Goal: Transaction & Acquisition: Purchase product/service

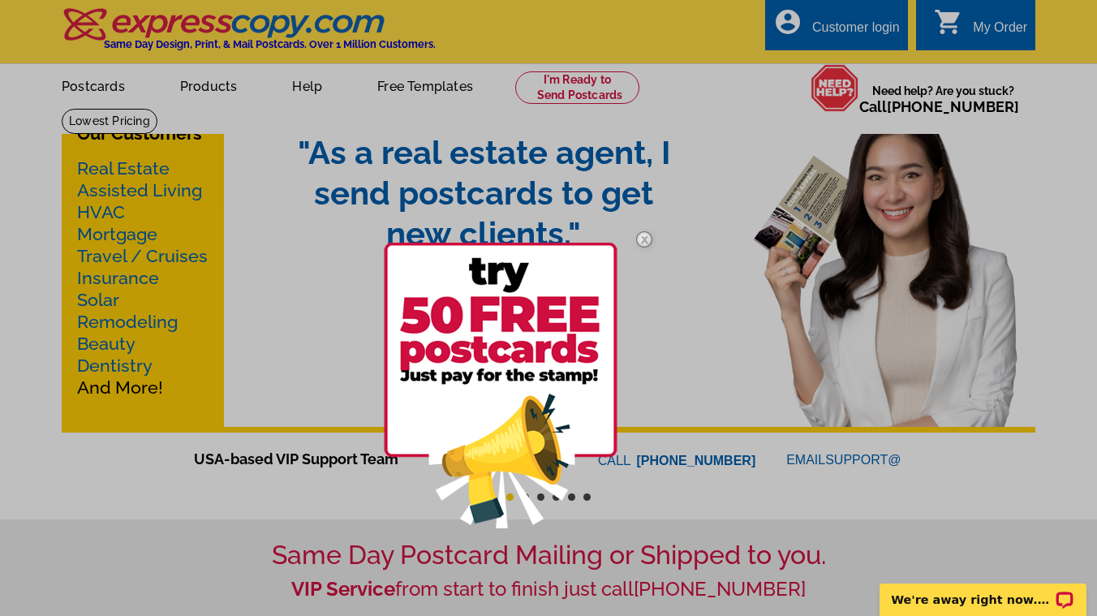
click at [644, 236] on img at bounding box center [644, 239] width 47 height 47
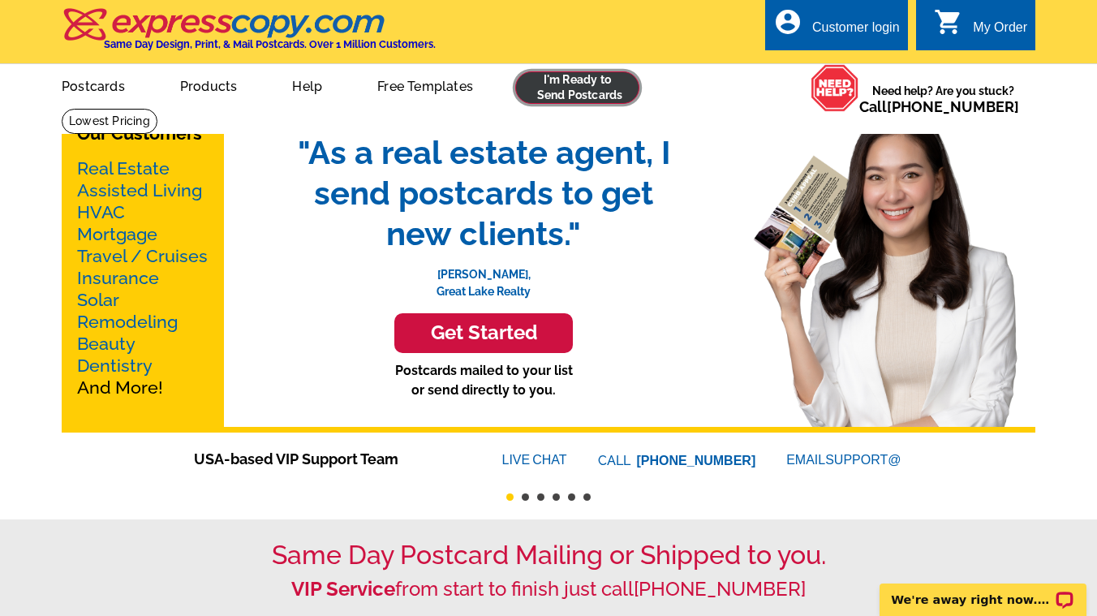
click at [555, 97] on link at bounding box center [577, 87] width 124 height 32
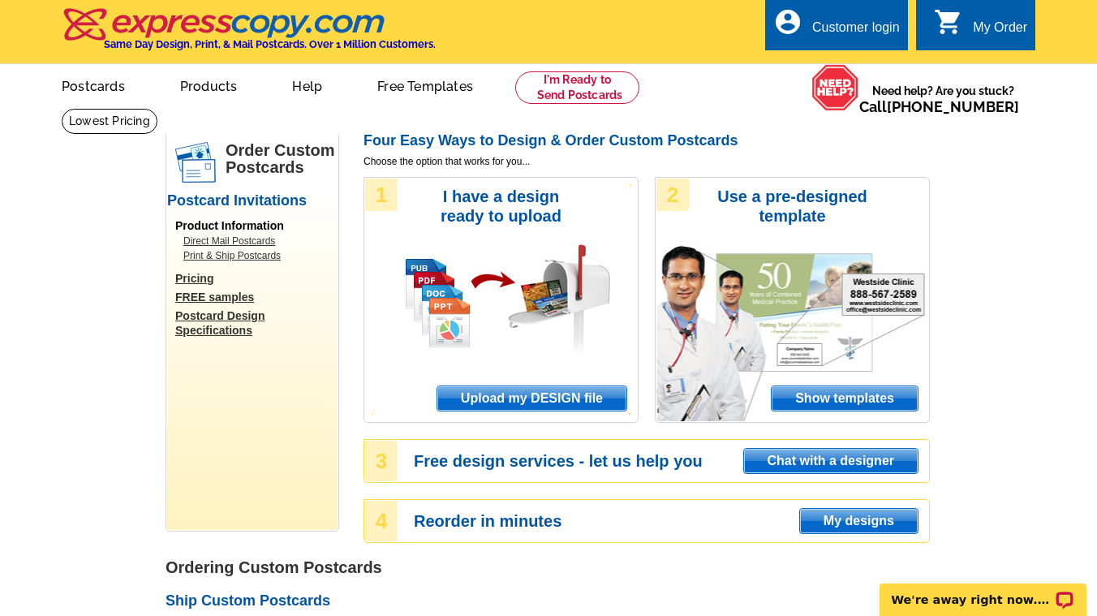
scroll to position [40, 0]
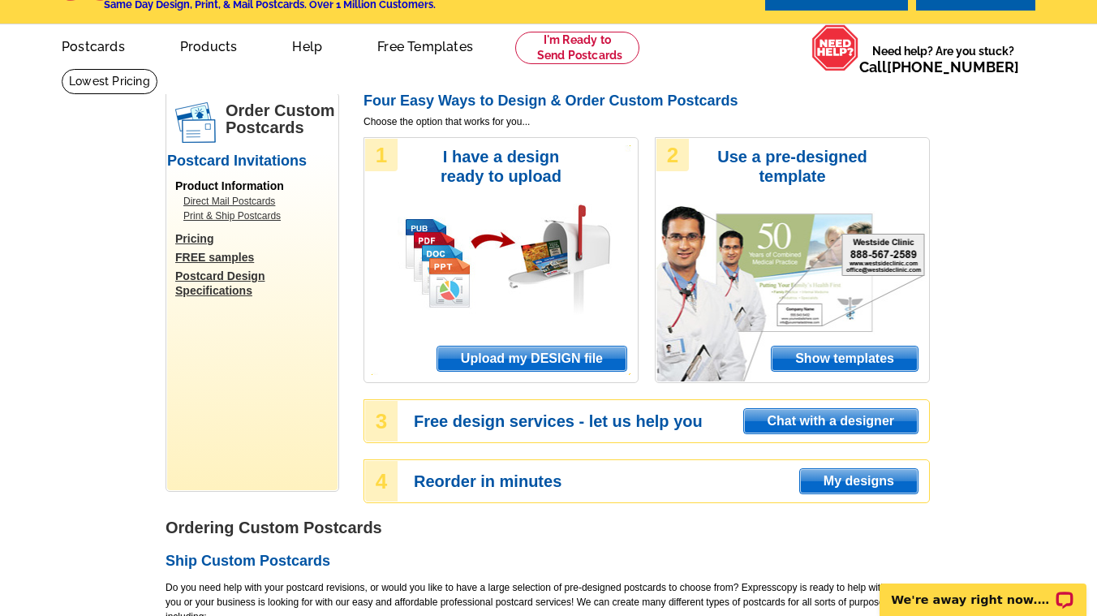
click at [561, 354] on span "Upload my DESIGN file" at bounding box center [531, 358] width 189 height 24
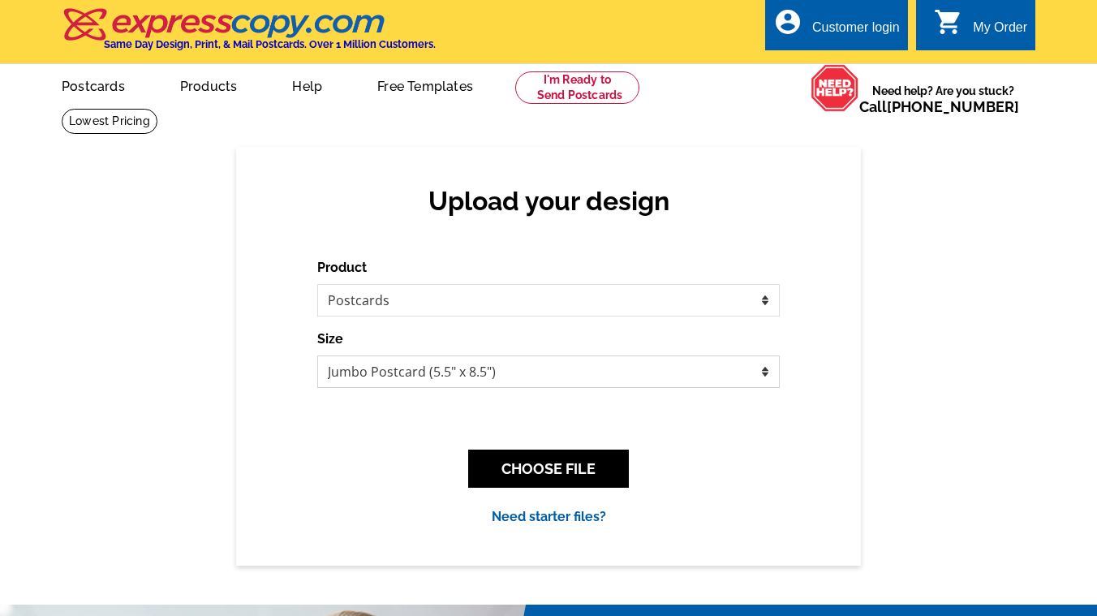
click at [579, 376] on select "Jumbo Postcard (5.5" x 8.5") Regular Postcard (4.25" x 5.6") Panoramic Postcard…" at bounding box center [548, 371] width 462 height 32
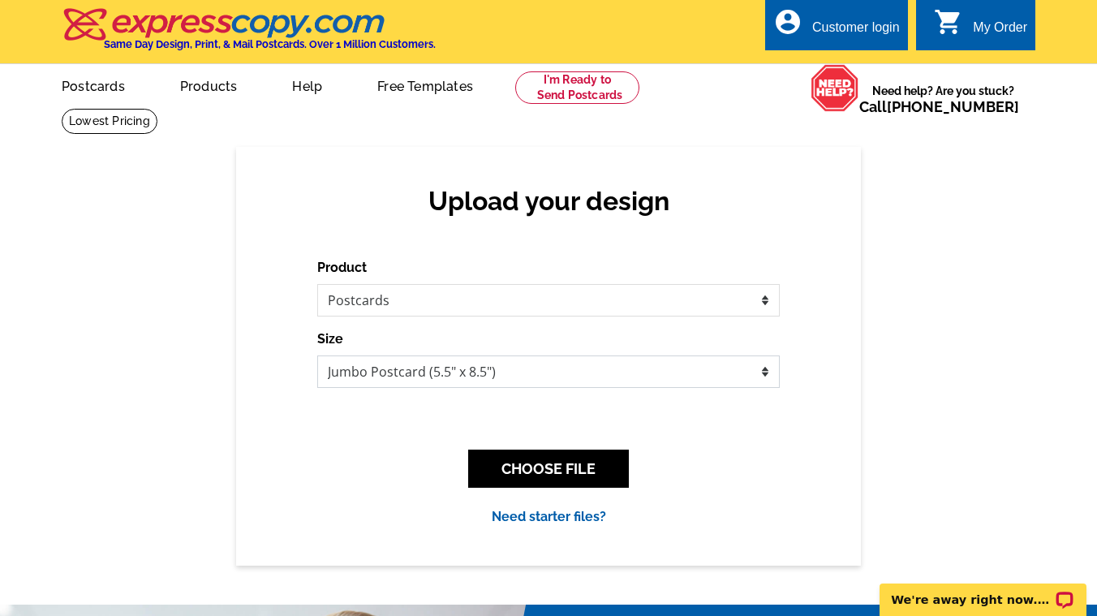
click at [317, 355] on select "Jumbo Postcard (5.5" x 8.5") Regular Postcard (4.25" x 5.6") Panoramic Postcard…" at bounding box center [548, 371] width 462 height 32
click at [565, 466] on button "CHOOSE FILE" at bounding box center [548, 468] width 161 height 38
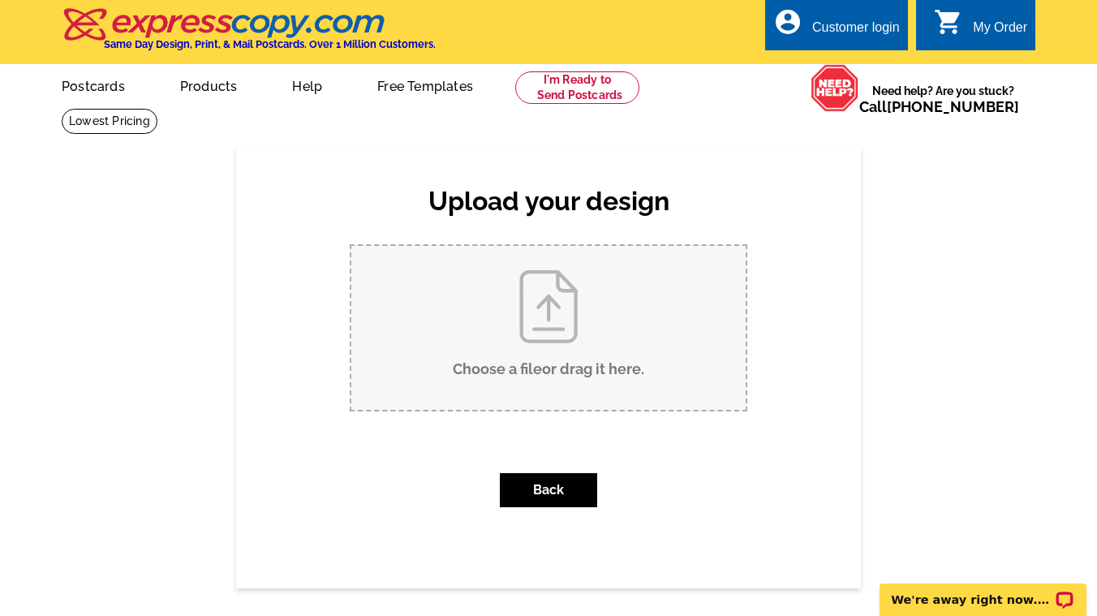
click at [542, 355] on input "Choose a file or drag it here ." at bounding box center [548, 328] width 394 height 164
click at [552, 359] on input "Choose a file or drag it here ." at bounding box center [548, 328] width 394 height 164
type input "C:\fakepath\Jumbo Flyer ( 9 x 6 in).pdf"
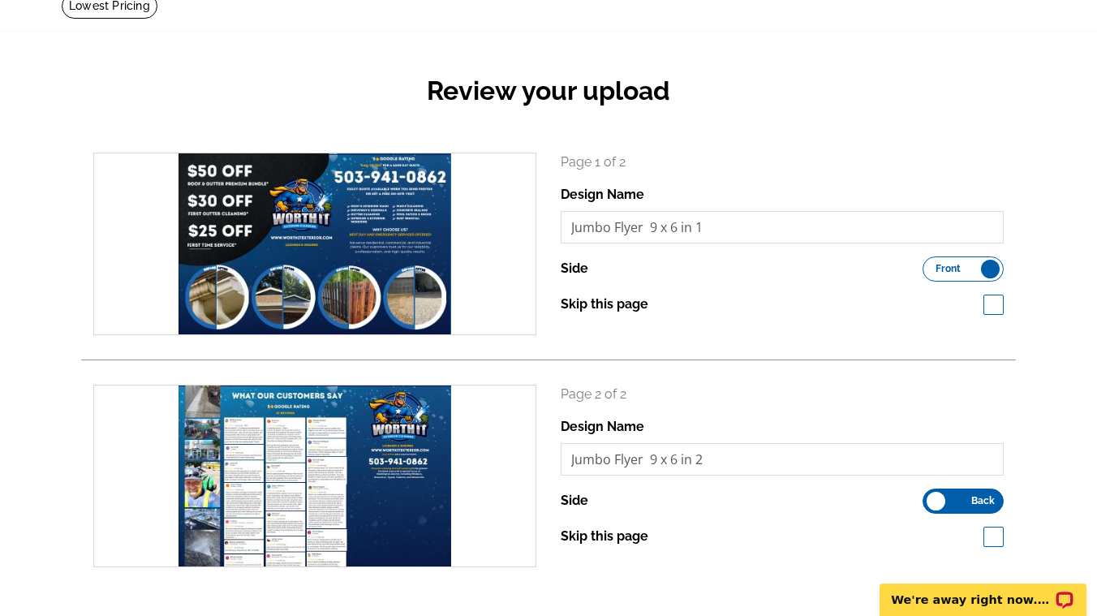
click at [954, 273] on span "Front" at bounding box center [947, 268] width 25 height 8
click at [930, 264] on input "Front Back" at bounding box center [930, 264] width 0 height 0
click at [954, 273] on label "Front Back" at bounding box center [962, 268] width 81 height 25
click at [930, 264] on input "Front Back" at bounding box center [930, 264] width 0 height 0
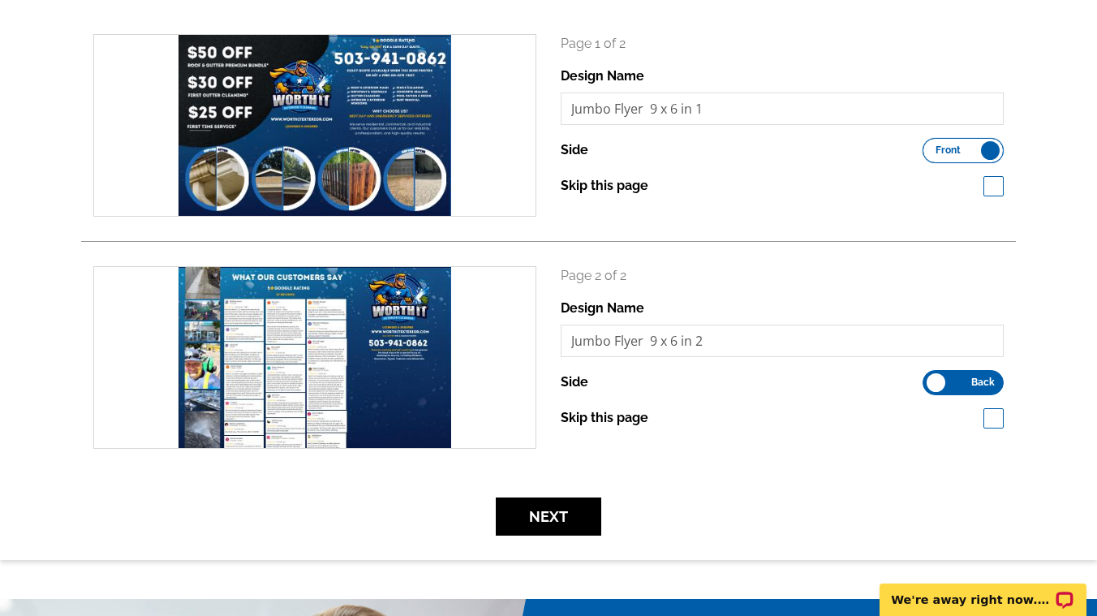
scroll to position [237, 0]
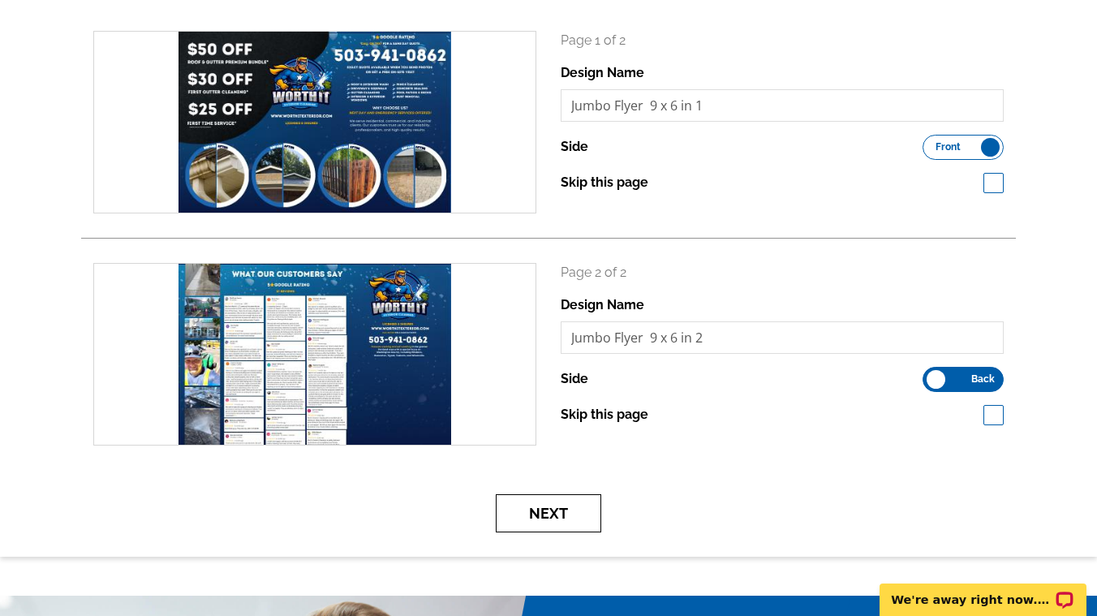
click at [591, 505] on button "Next" at bounding box center [548, 513] width 105 height 38
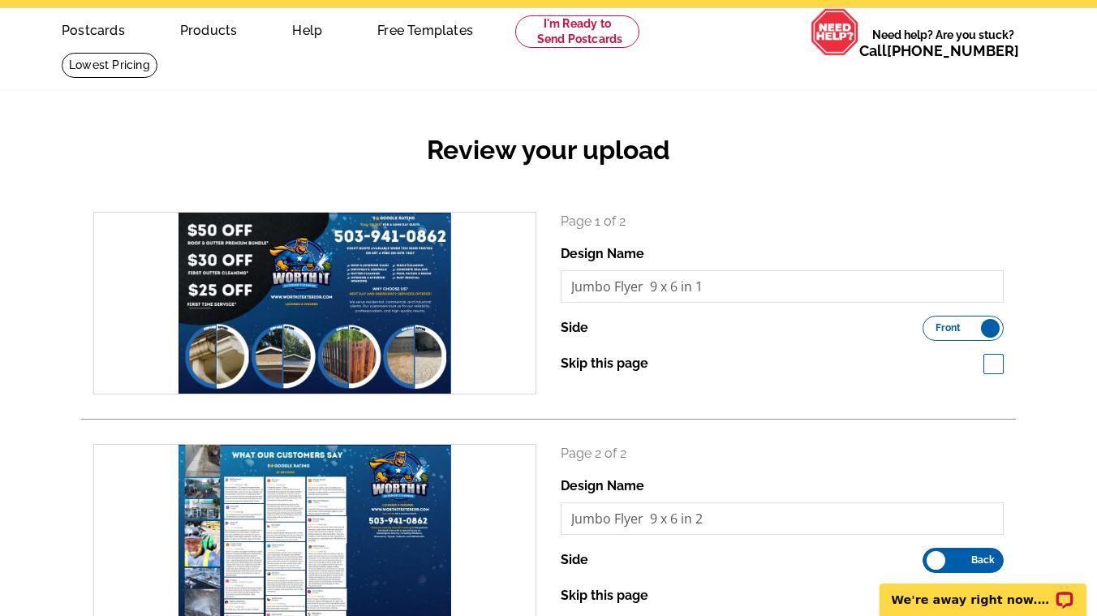
scroll to position [39, 0]
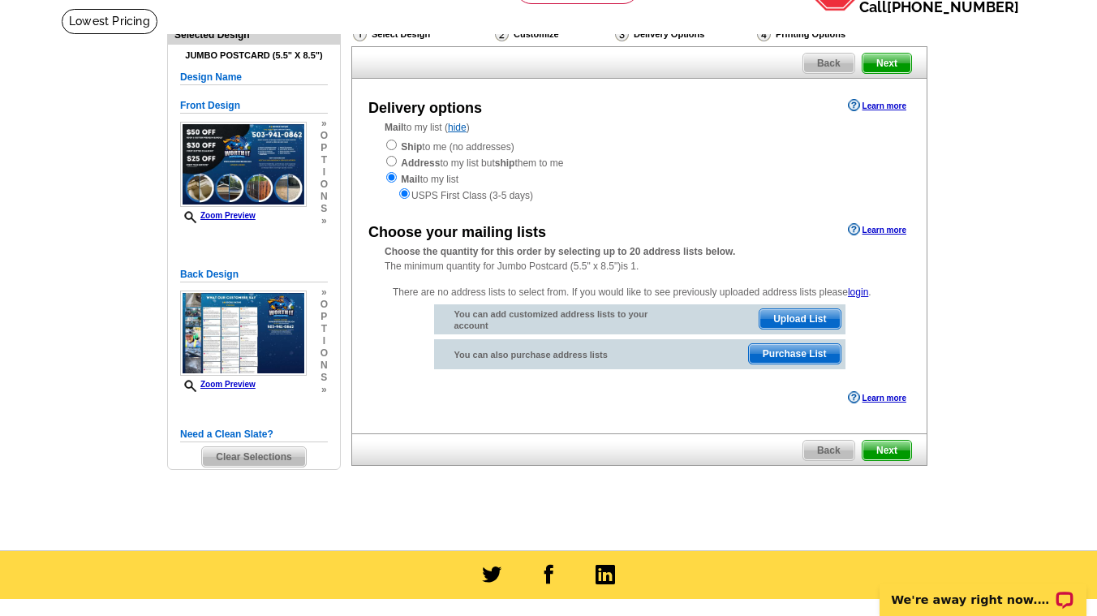
scroll to position [105, 0]
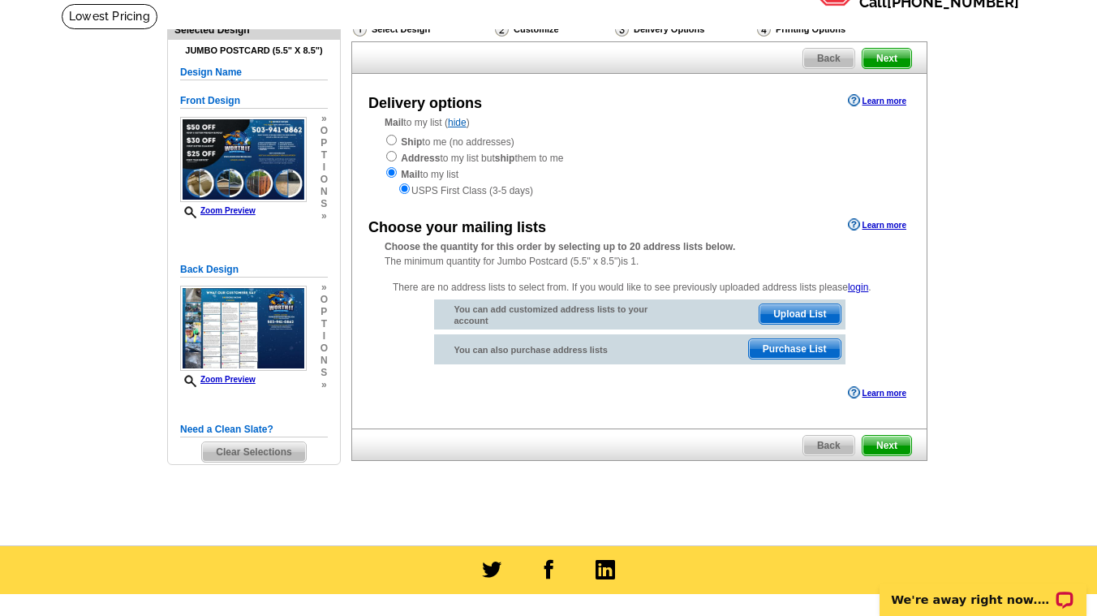
click at [790, 312] on span "Upload List" at bounding box center [799, 313] width 80 height 19
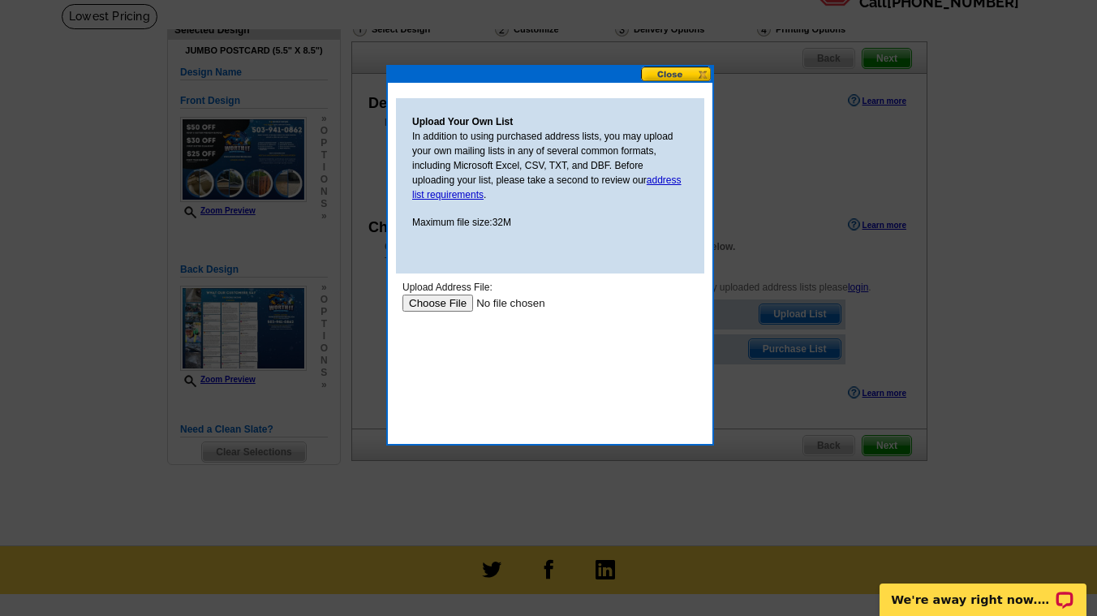
scroll to position [0, 0]
click at [459, 197] on link "address list requirements" at bounding box center [546, 187] width 269 height 26
click at [423, 303] on input "file" at bounding box center [504, 302] width 205 height 17
click at [432, 295] on input "file" at bounding box center [504, 302] width 205 height 17
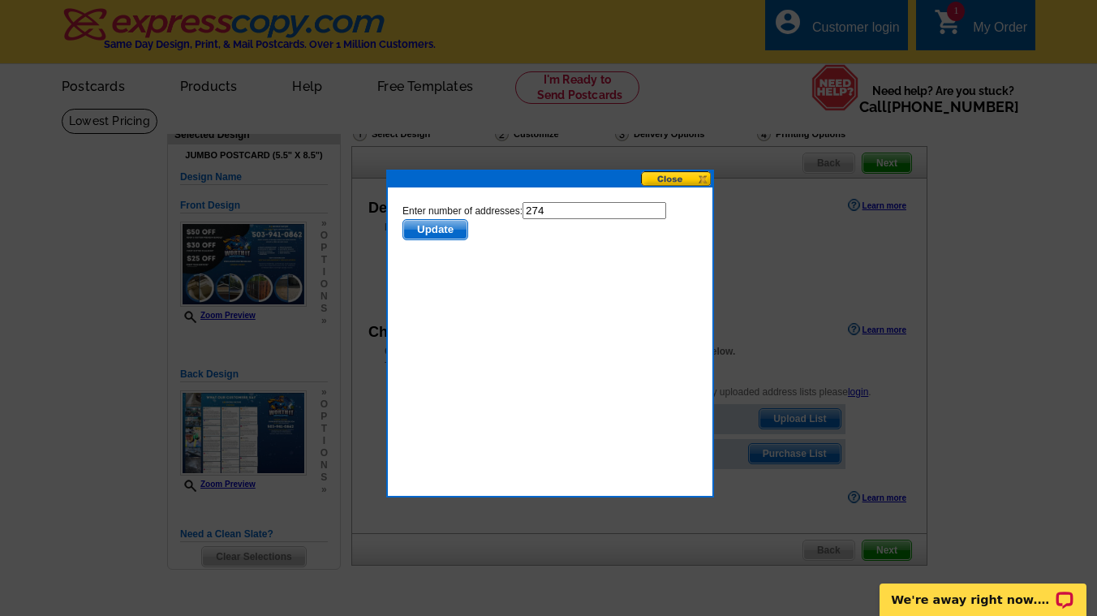
scroll to position [16, 0]
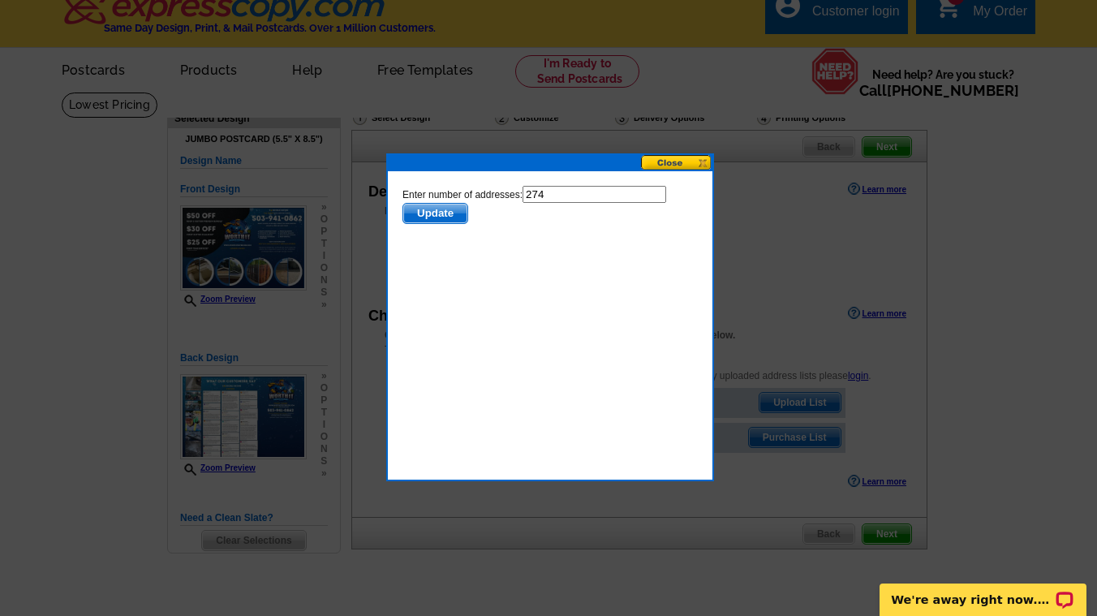
click at [439, 211] on span "Update" at bounding box center [435, 213] width 64 height 19
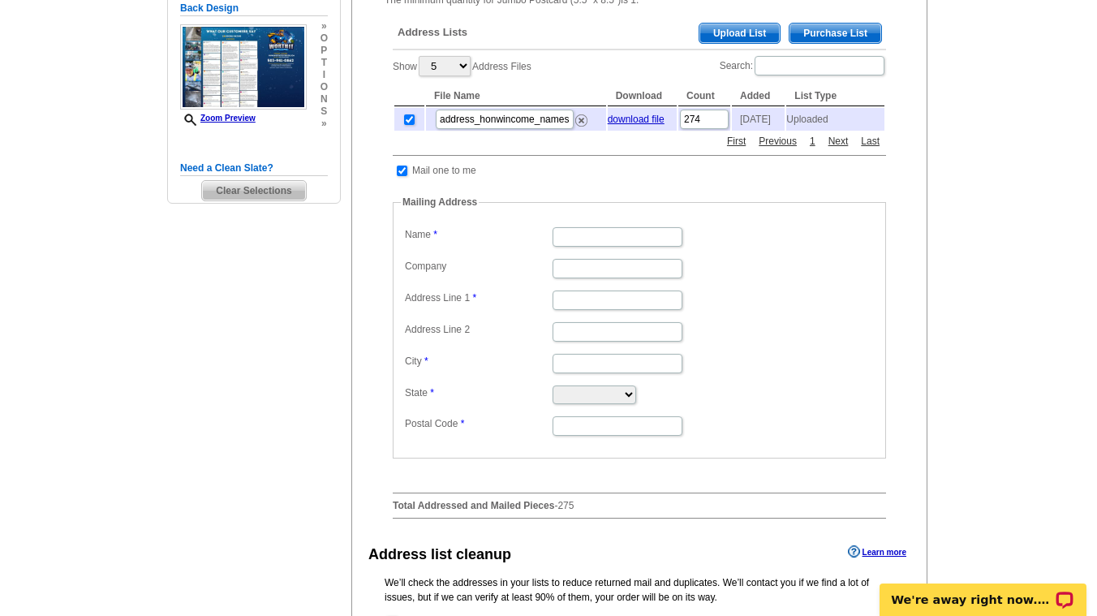
scroll to position [363, 0]
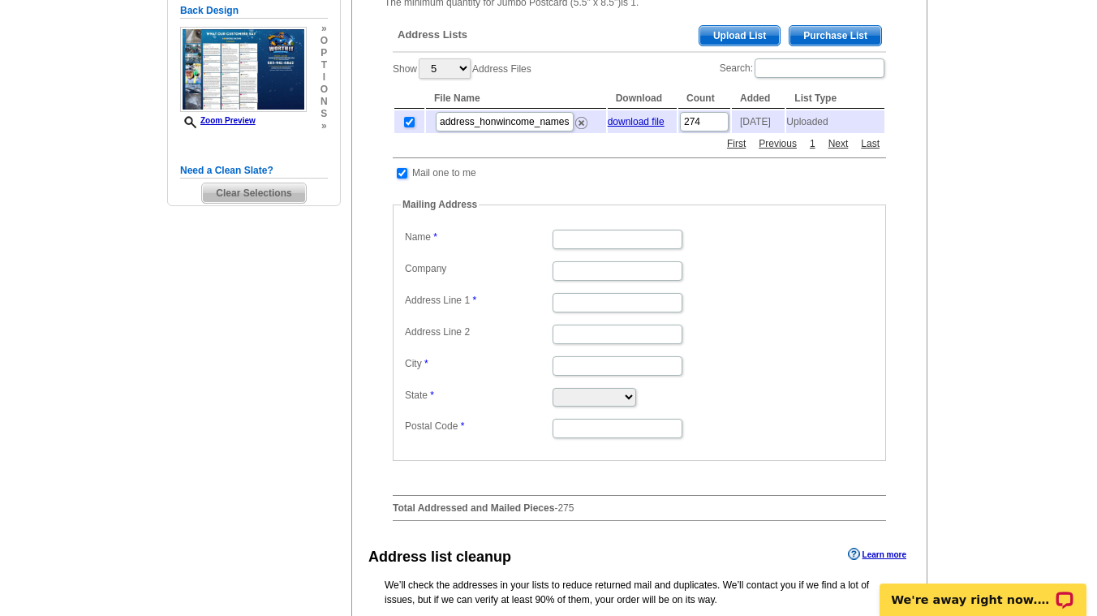
click at [404, 178] on input "checkbox" at bounding box center [402, 173] width 11 height 11
checkbox input "false"
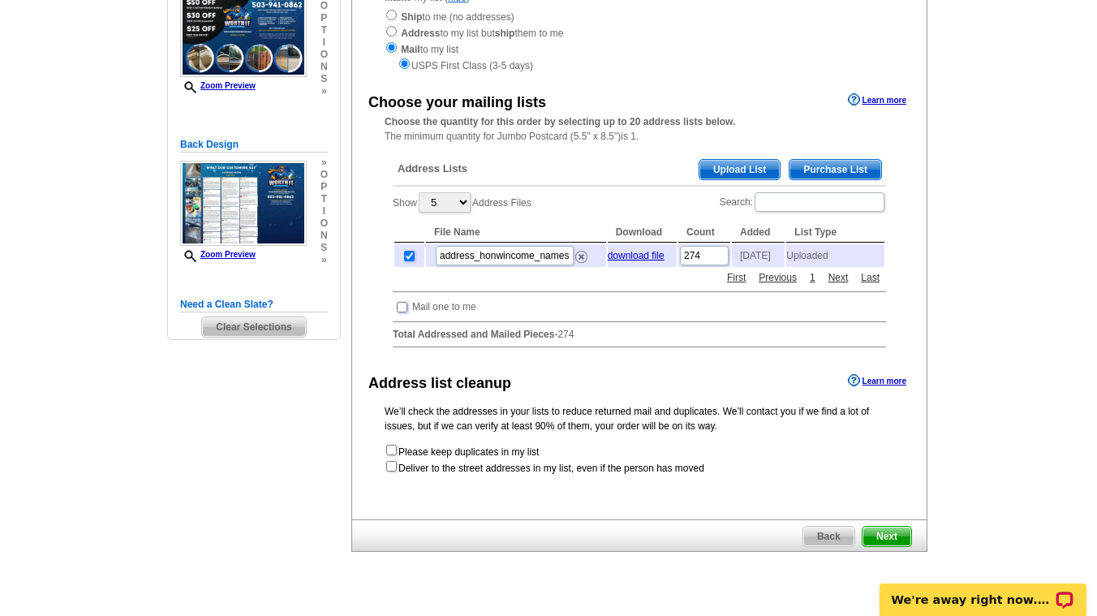
scroll to position [246, 0]
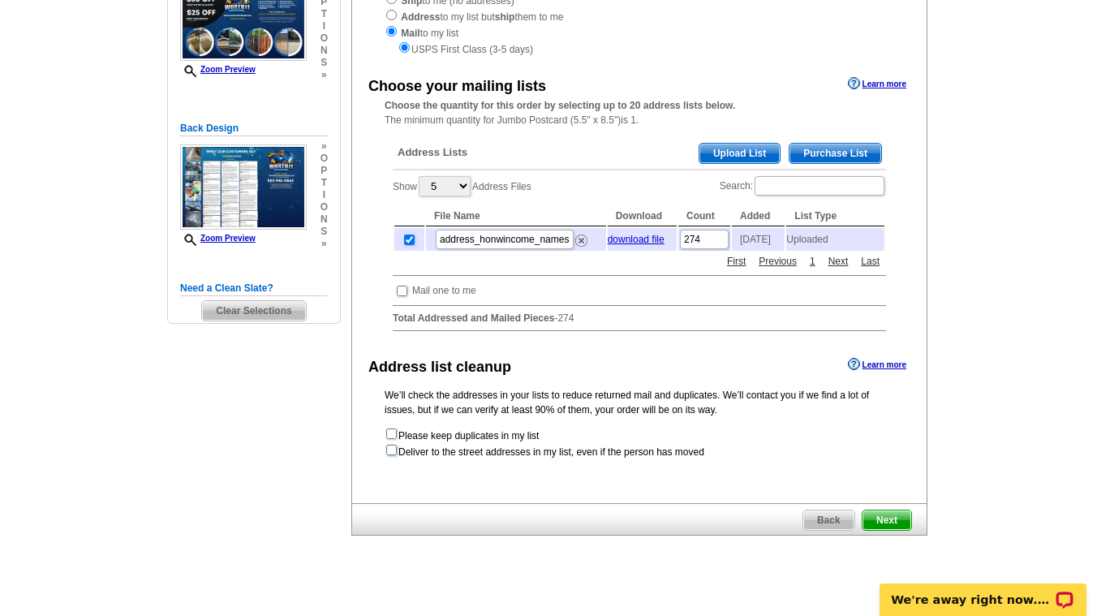
click at [390, 453] on input "checkbox" at bounding box center [391, 450] width 11 height 11
checkbox input "true"
radio input "true"
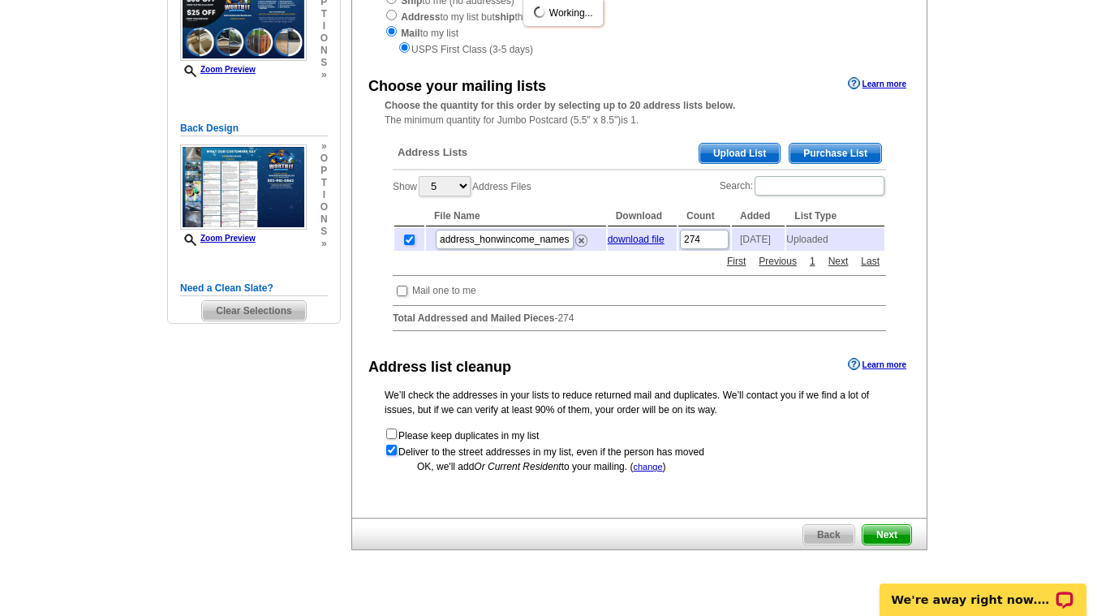
scroll to position [0, 0]
click at [393, 454] on input "checkbox" at bounding box center [391, 450] width 11 height 11
checkbox input "false"
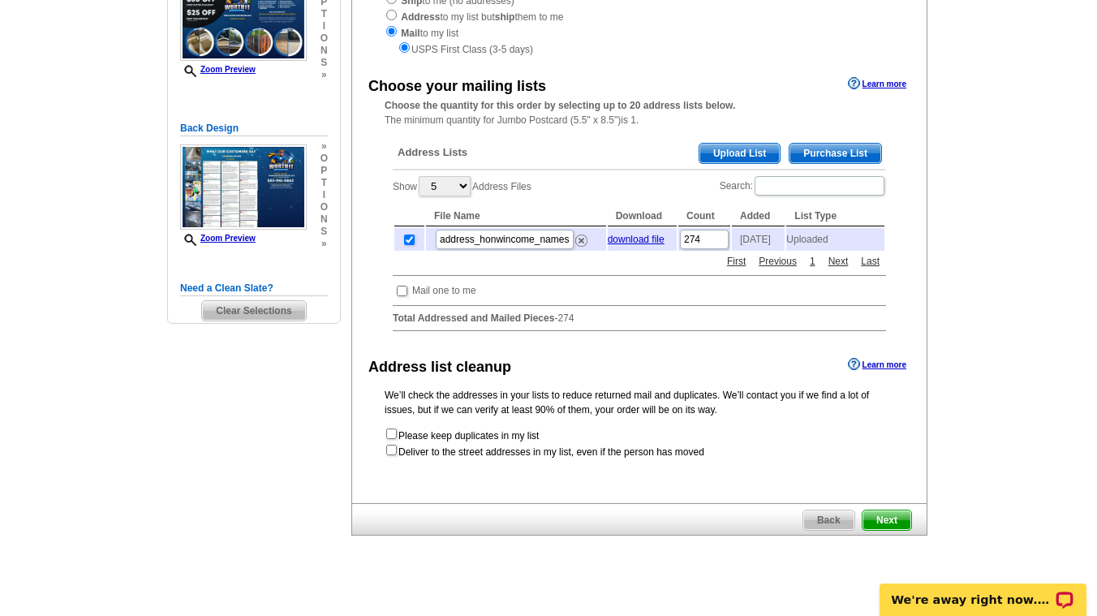
click at [900, 523] on span "Next" at bounding box center [886, 519] width 49 height 19
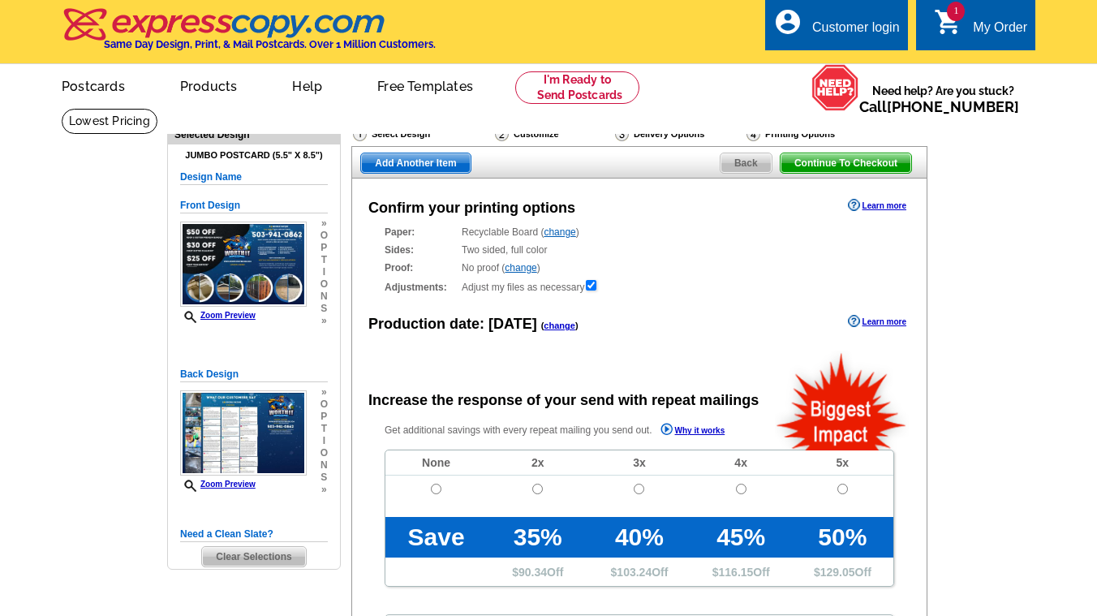
radio input "false"
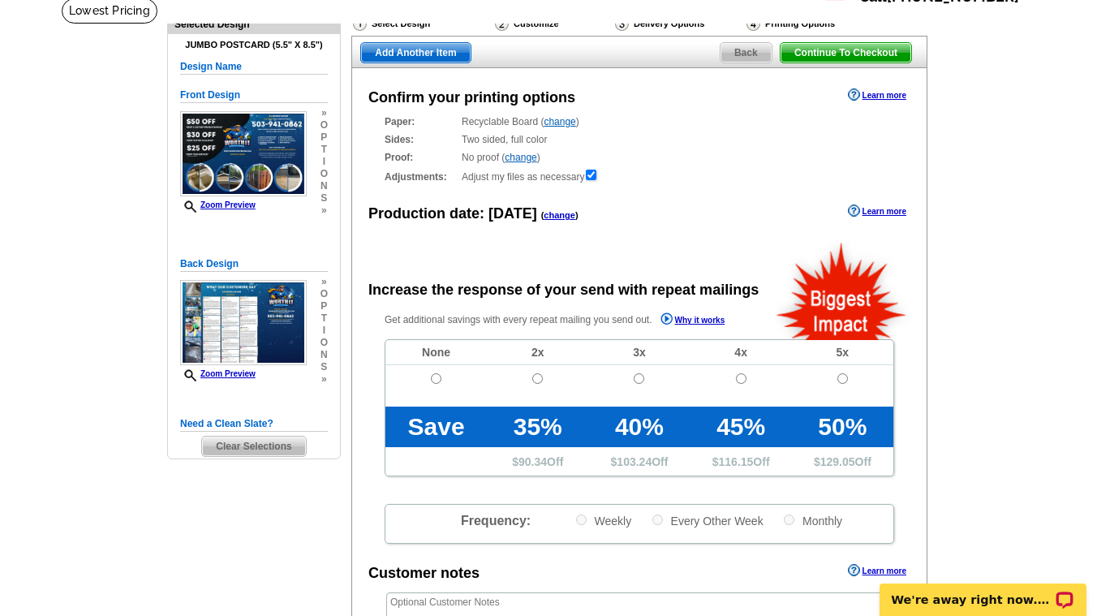
scroll to position [112, 0]
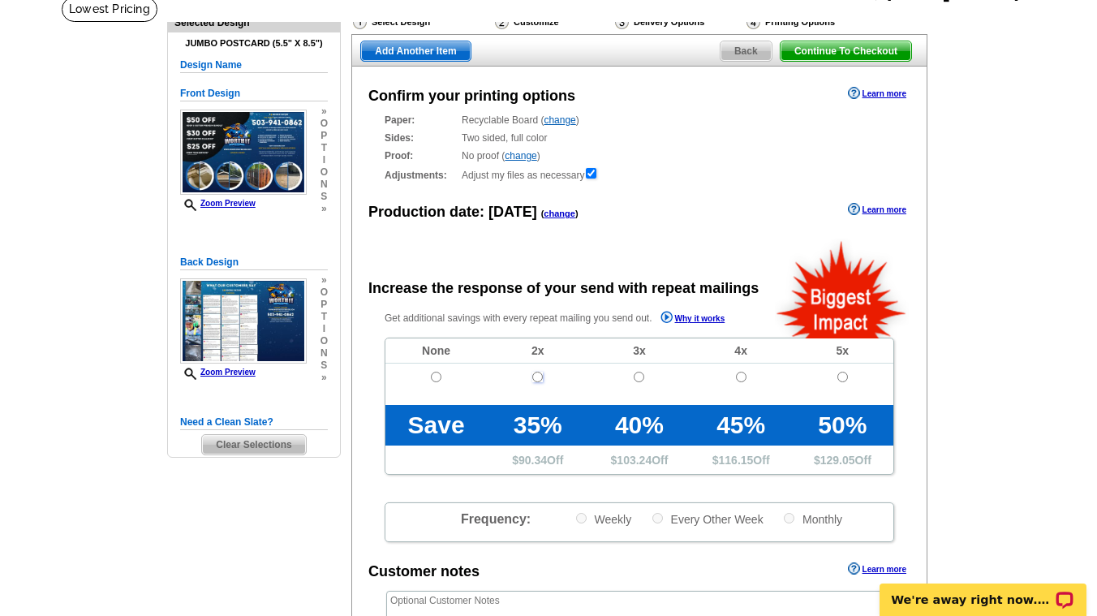
click at [540, 375] on input "radio" at bounding box center [537, 377] width 11 height 11
radio input "true"
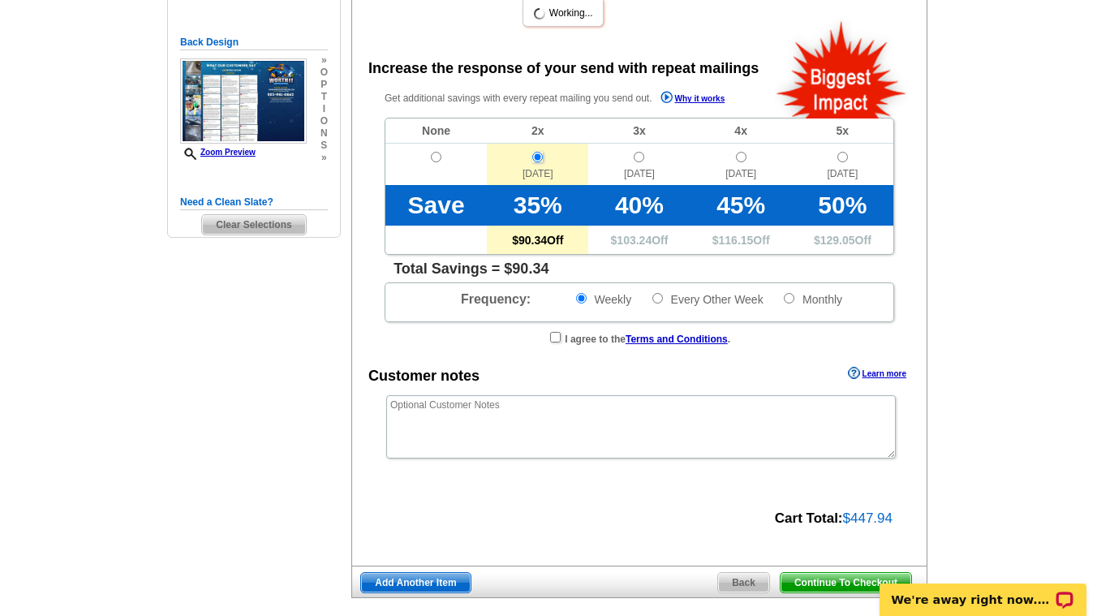
scroll to position [329, 0]
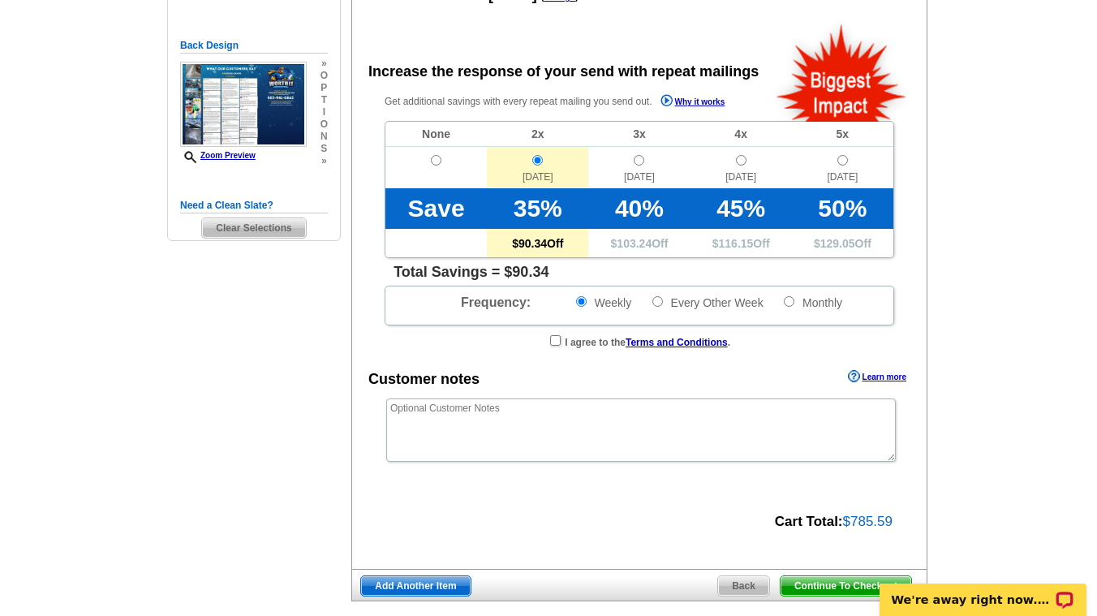
click at [440, 165] on td at bounding box center [435, 167] width 101 height 41
click at [436, 161] on input "radio" at bounding box center [436, 160] width 11 height 11
radio input "true"
radio input "false"
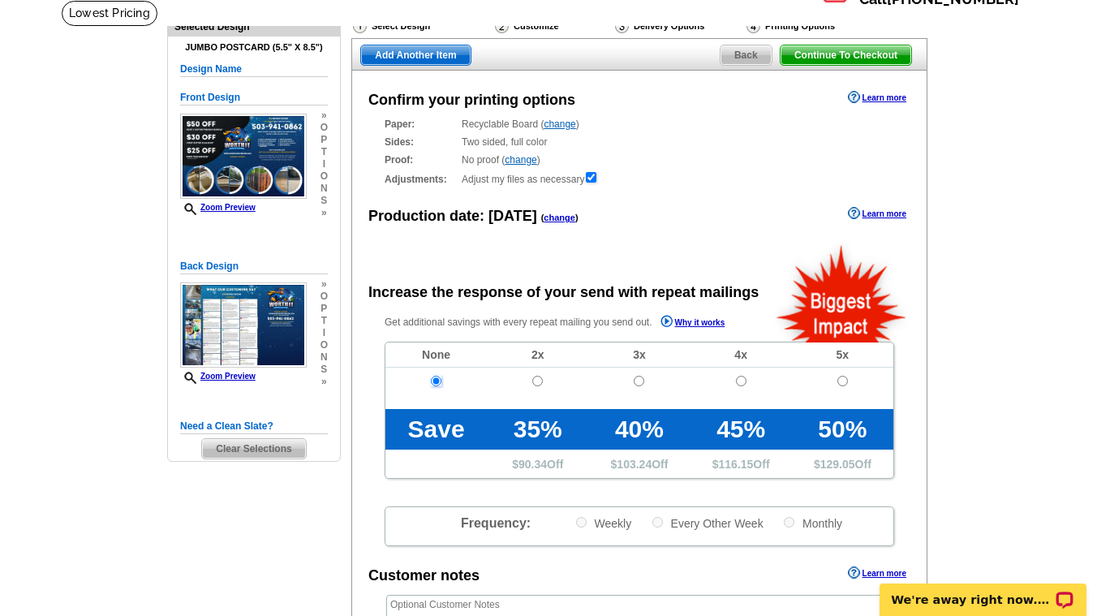
scroll to position [92, 0]
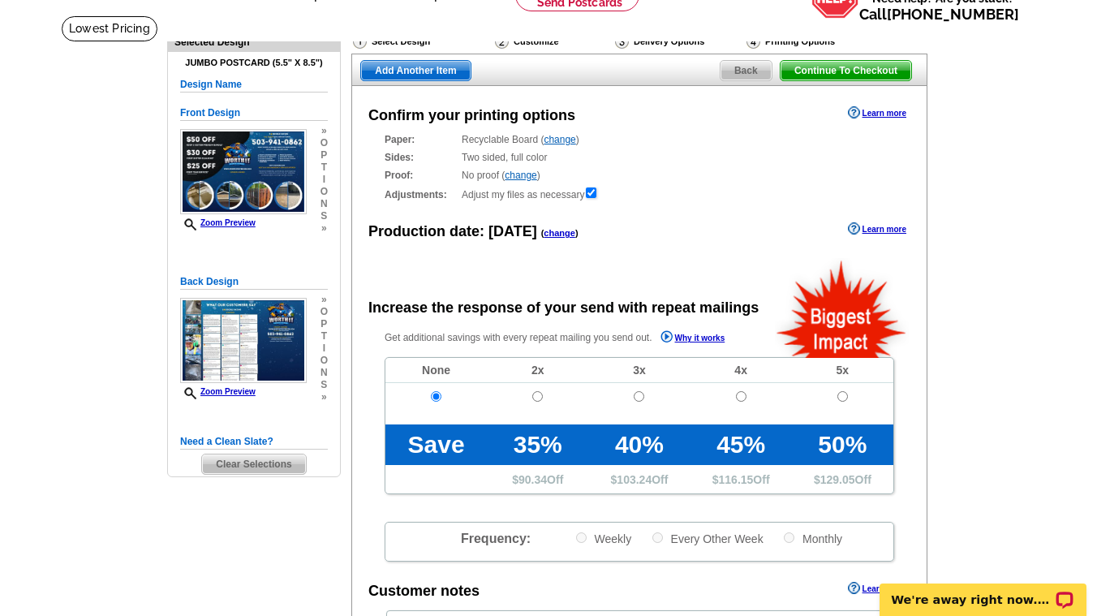
click at [561, 230] on link "change" at bounding box center [559, 233] width 32 height 10
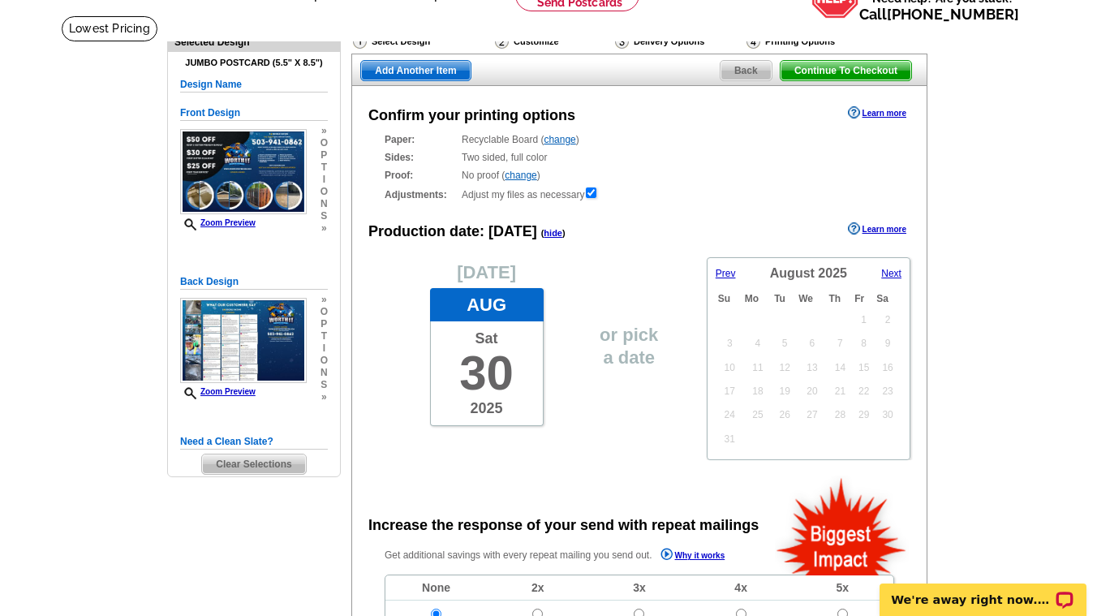
click at [890, 272] on span "Next" at bounding box center [891, 273] width 20 height 11
click at [772, 318] on link "2" at bounding box center [779, 322] width 19 height 24
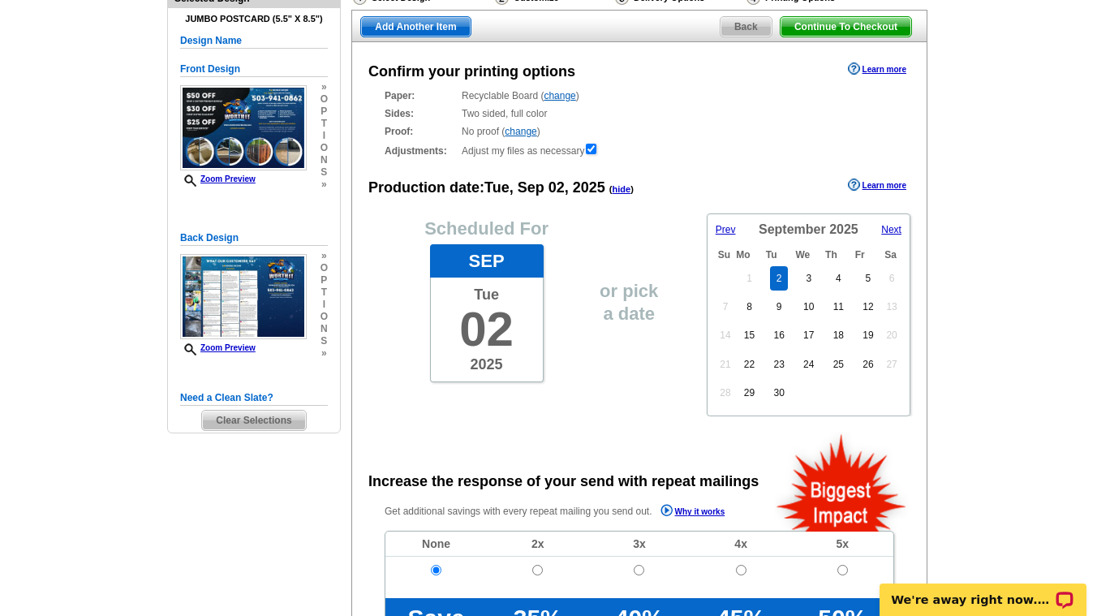
scroll to position [110, 0]
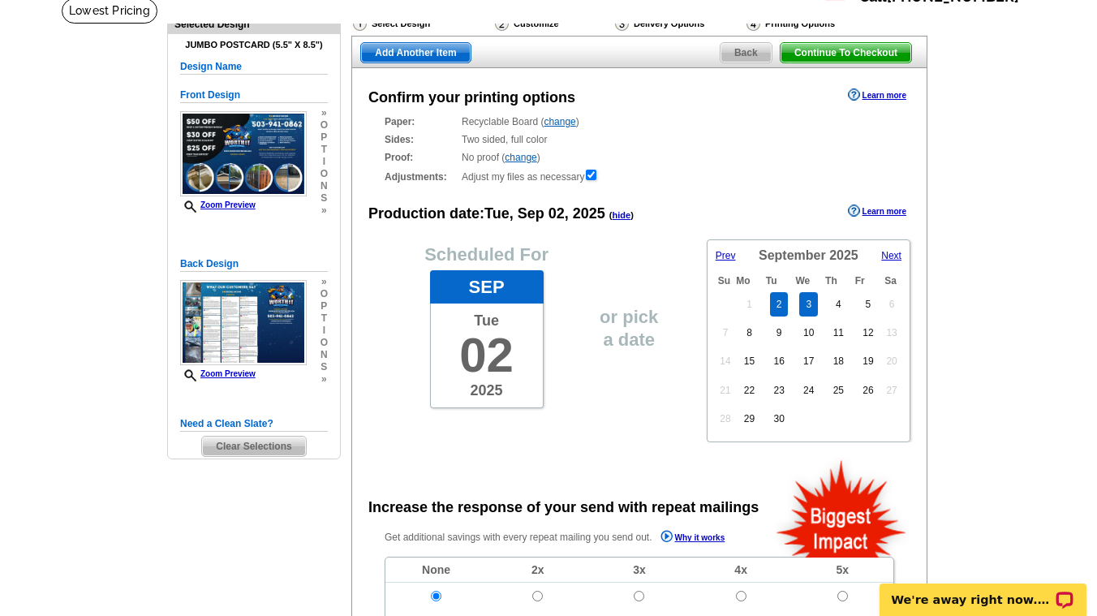
click at [803, 304] on link "3" at bounding box center [808, 304] width 19 height 24
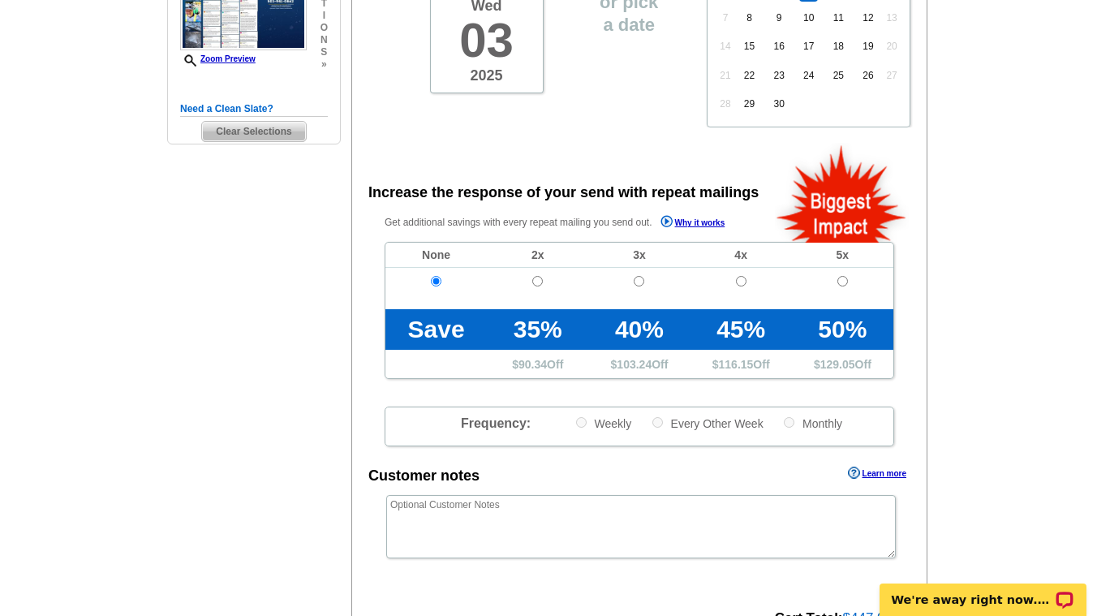
scroll to position [227, 0]
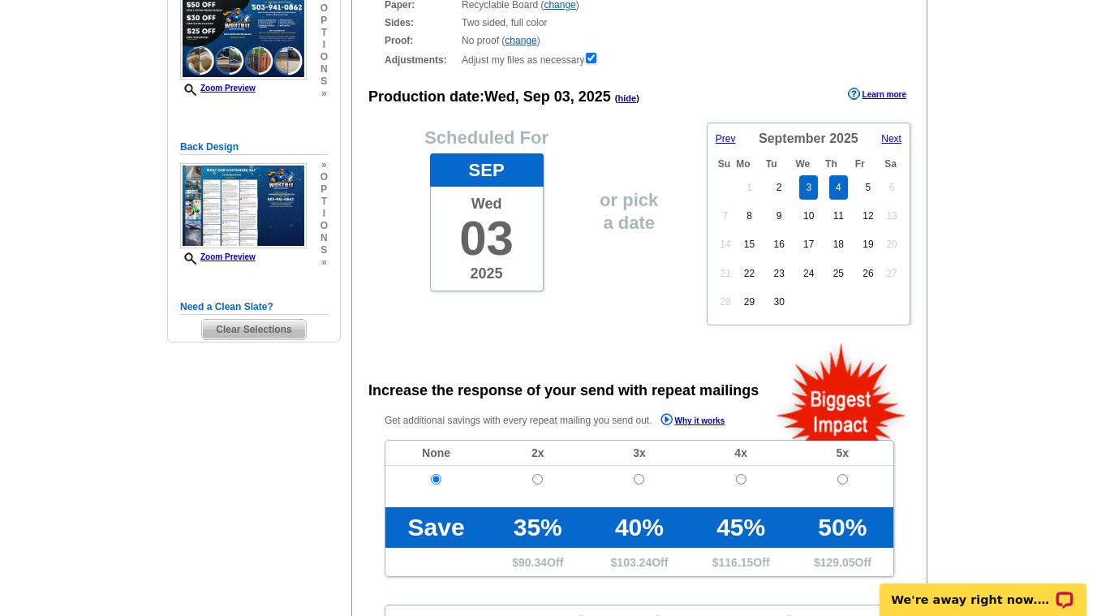
click at [838, 194] on link "4" at bounding box center [838, 187] width 19 height 24
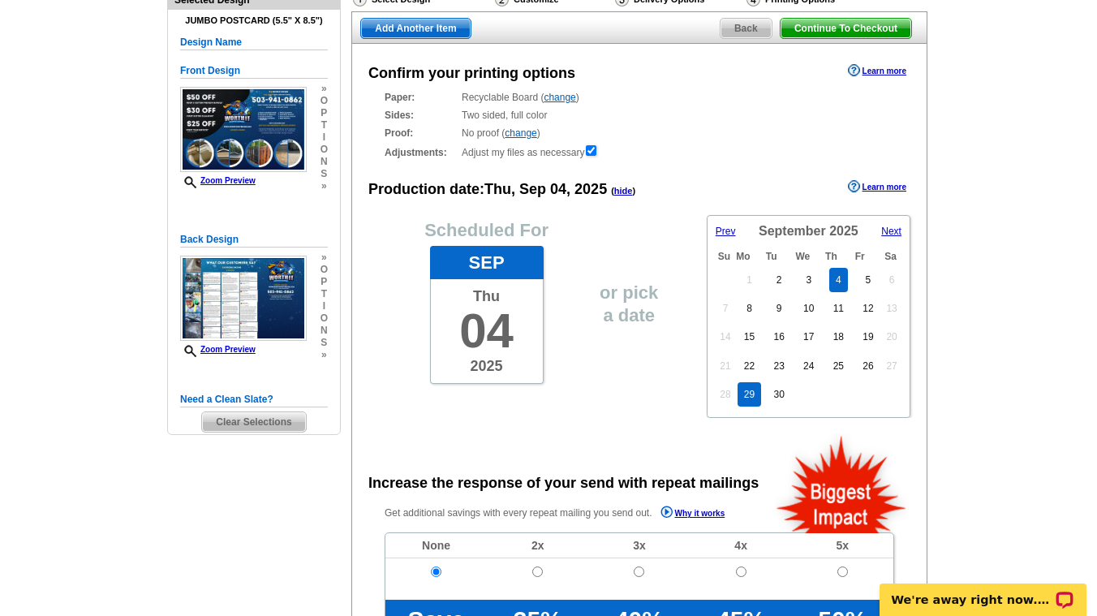
scroll to position [117, 0]
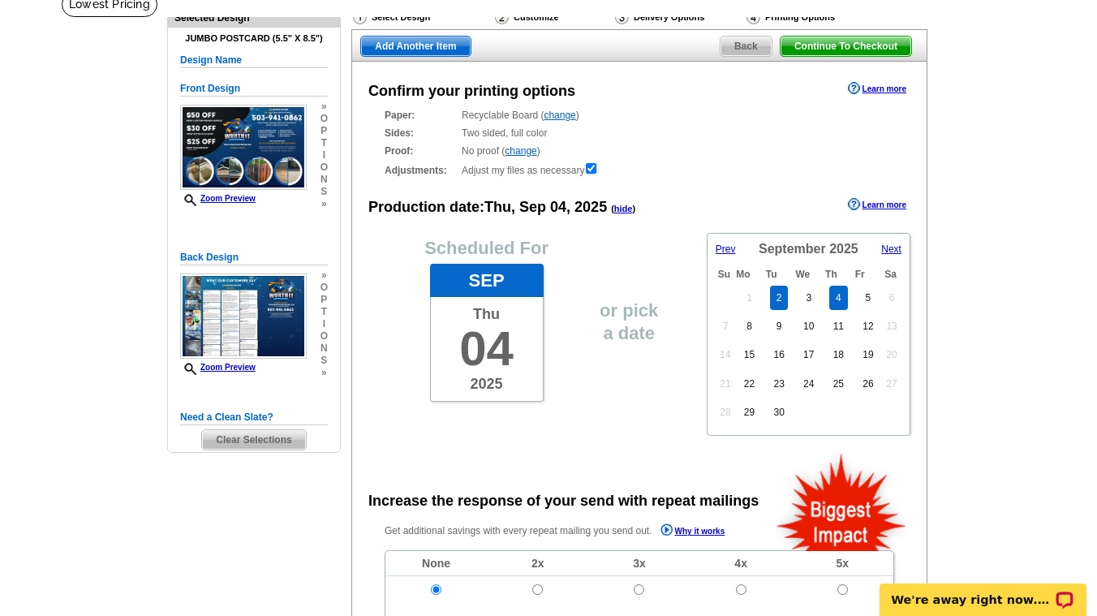
click at [775, 295] on link "2" at bounding box center [779, 298] width 19 height 24
click at [563, 116] on link "change" at bounding box center [559, 115] width 32 height 11
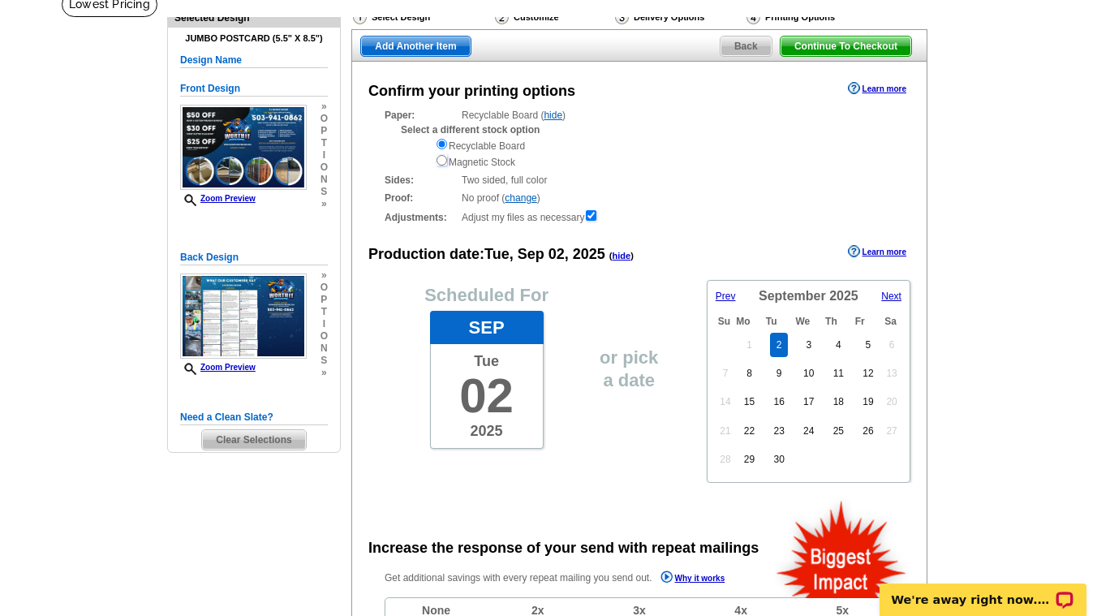
click at [441, 161] on input "radio" at bounding box center [441, 160] width 11 height 11
radio input "true"
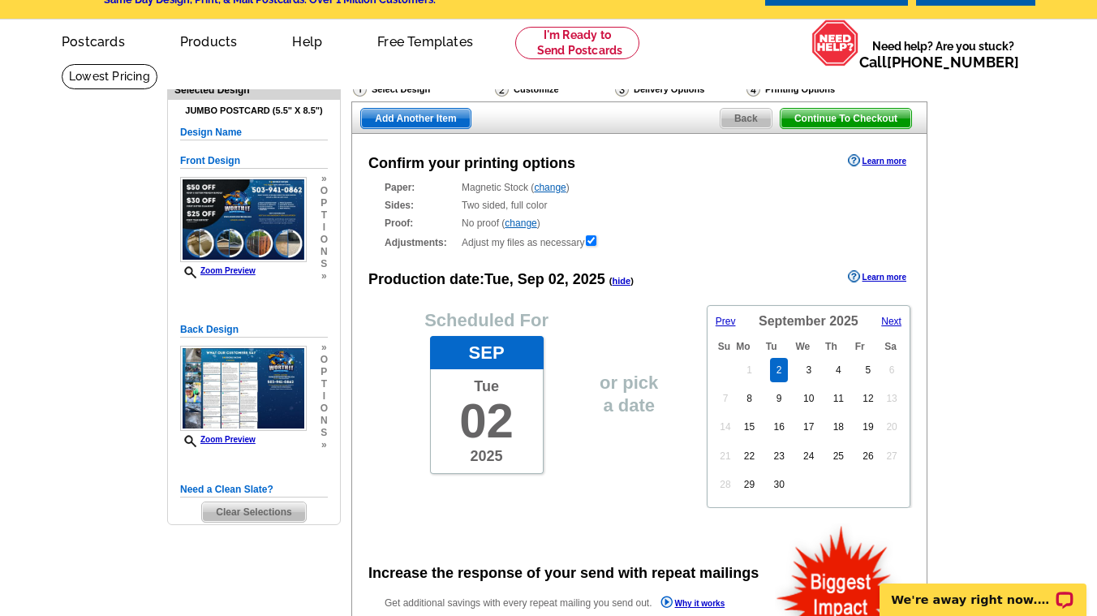
scroll to position [0, 0]
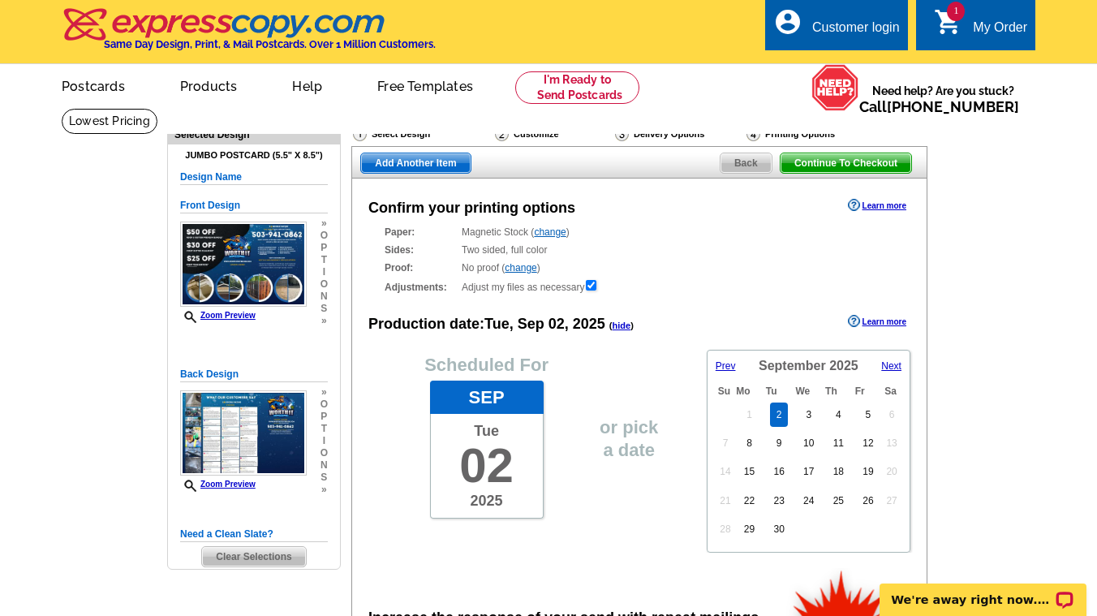
click at [555, 230] on link "change" at bounding box center [550, 231] width 32 height 11
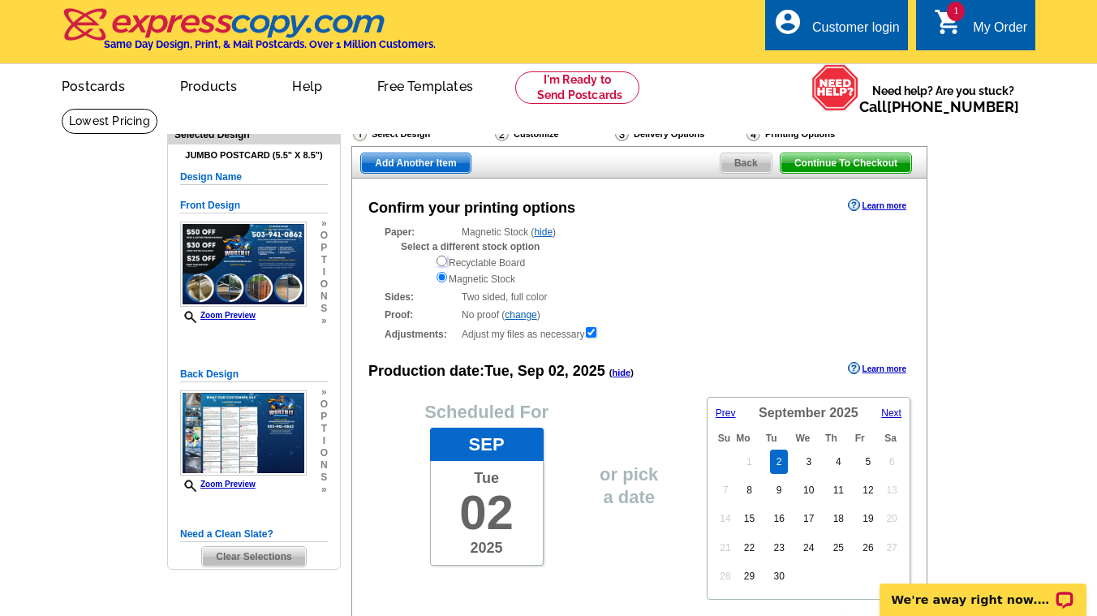
click at [439, 260] on input "radio" at bounding box center [441, 261] width 11 height 11
radio input "true"
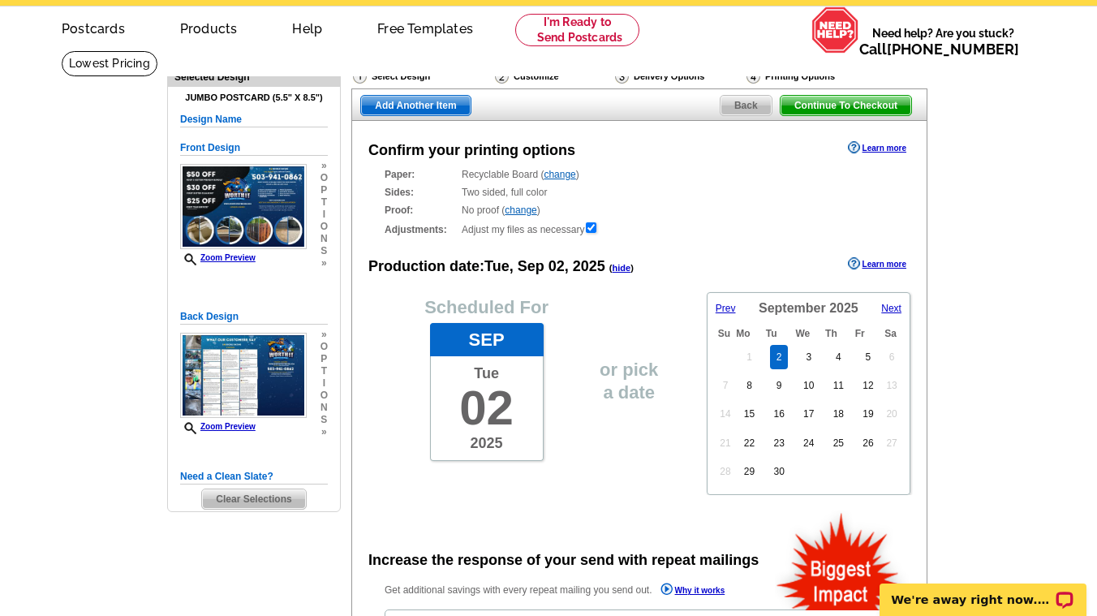
scroll to position [41, 0]
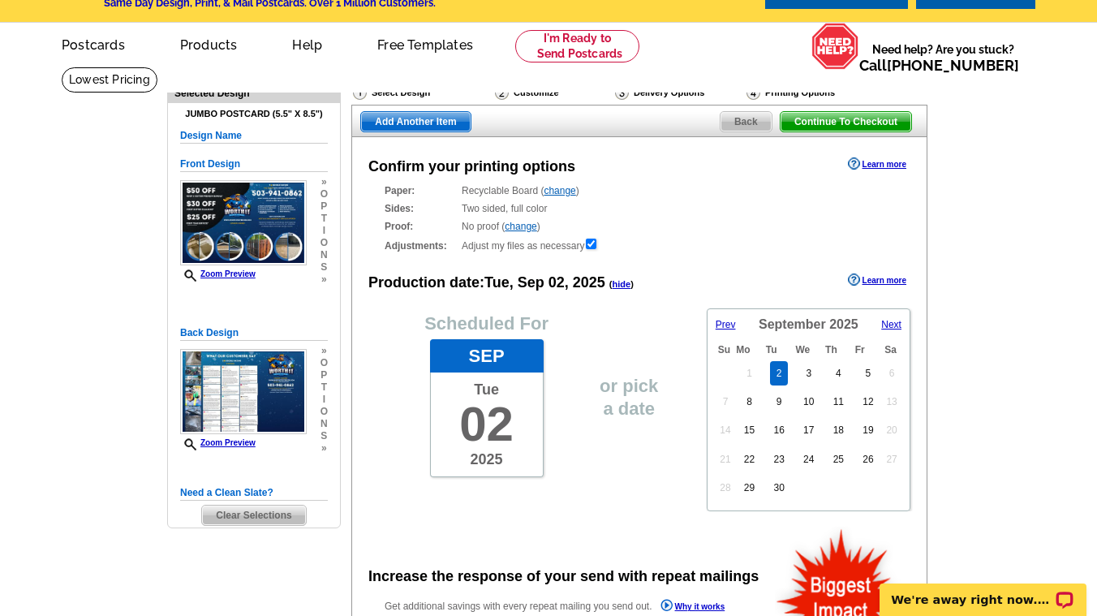
click at [400, 94] on div "Select Design" at bounding box center [422, 94] width 142 height 20
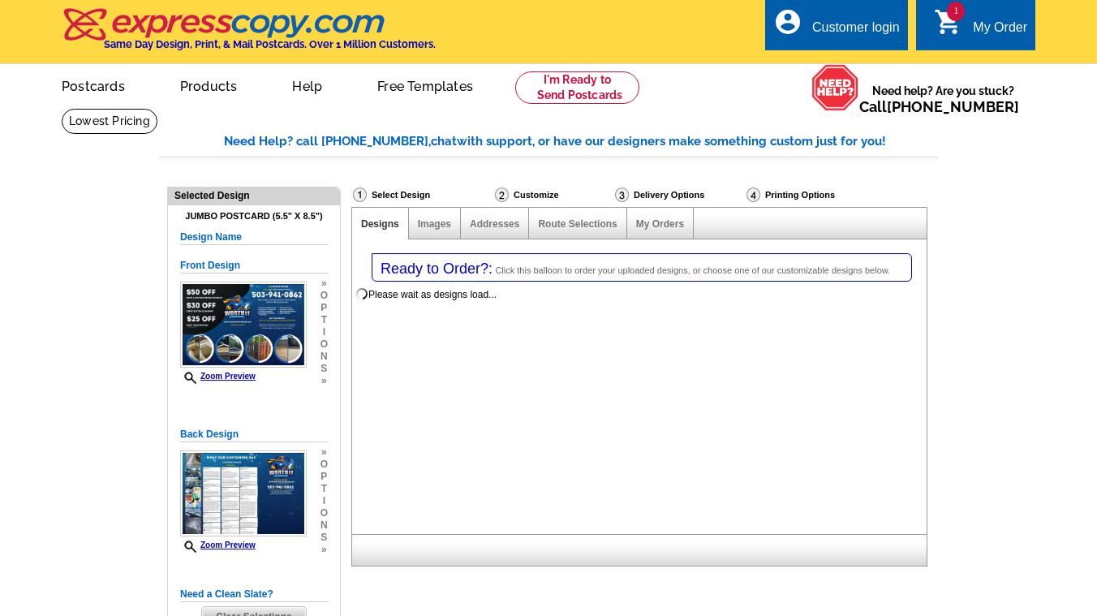
select select "1"
select select "2"
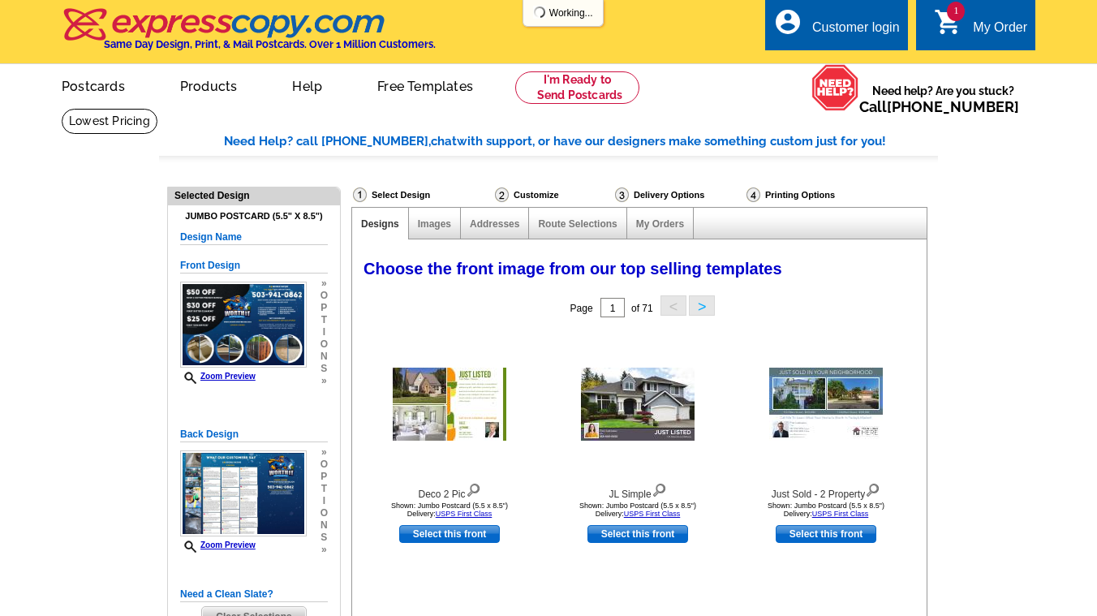
select select "785"
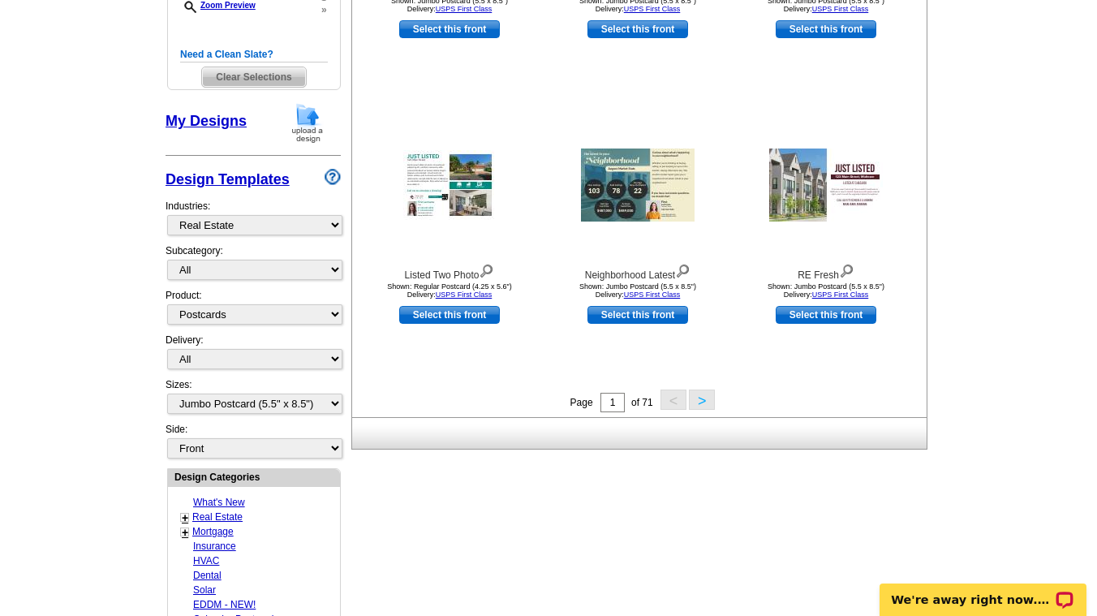
scroll to position [545, 0]
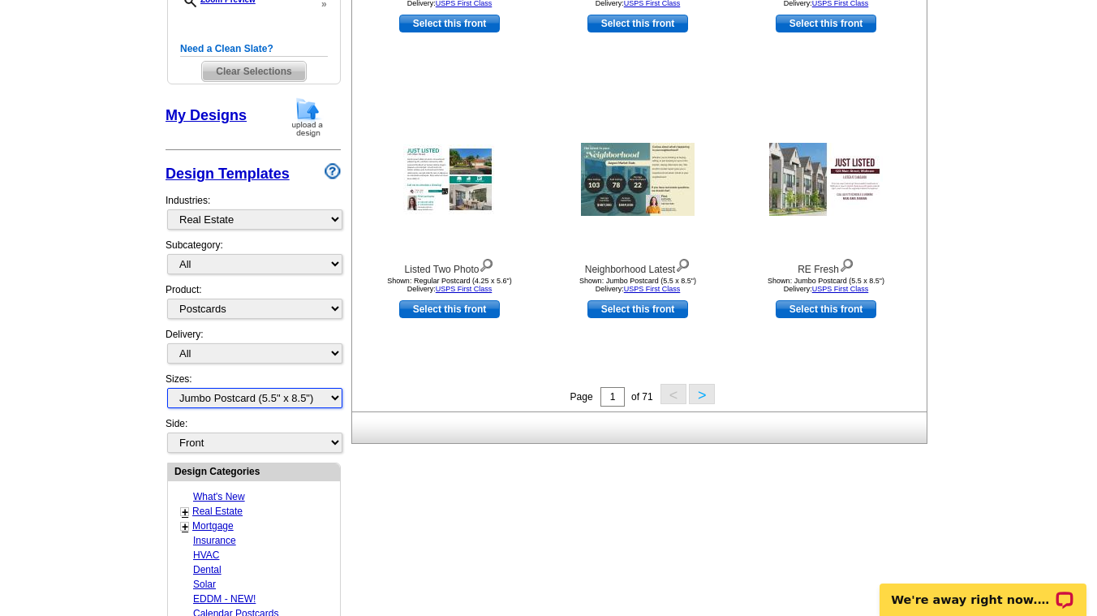
click at [324, 393] on select "All Jumbo Postcard (5.5" x 8.5") Regular Postcard (4.25" x 5.6") Panoramic Post…" at bounding box center [254, 398] width 175 height 20
select select "1"
click at [167, 388] on select "All Jumbo Postcard (5.5" x 8.5") Regular Postcard (4.25" x 5.6") Panoramic Post…" at bounding box center [254, 398] width 175 height 20
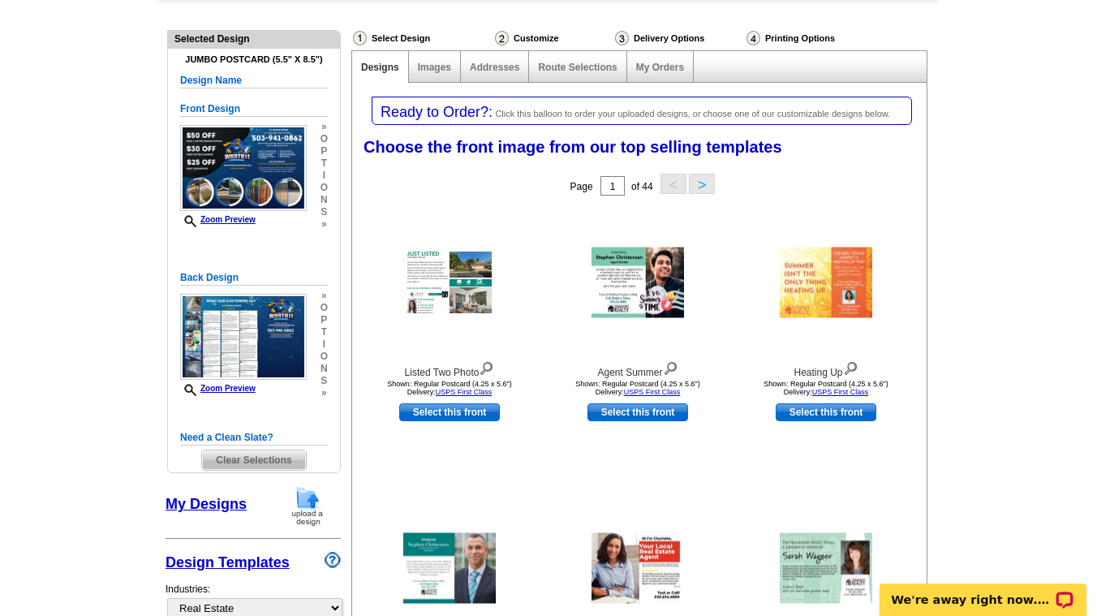
scroll to position [156, 0]
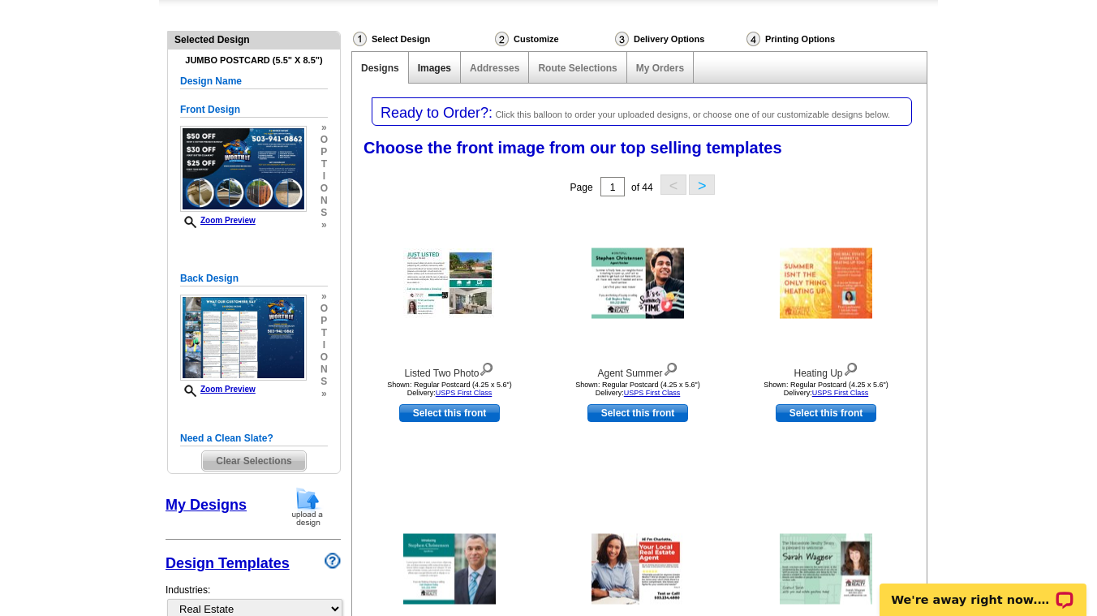
click at [427, 69] on link "Images" at bounding box center [434, 67] width 33 height 11
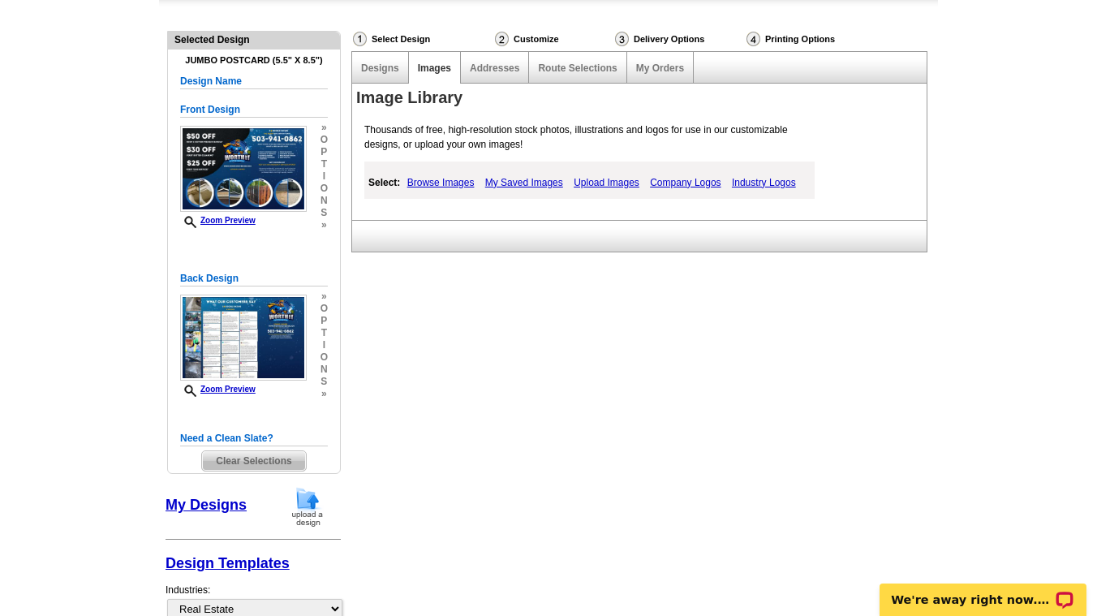
click at [514, 178] on link "My Saved Images" at bounding box center [524, 182] width 86 height 19
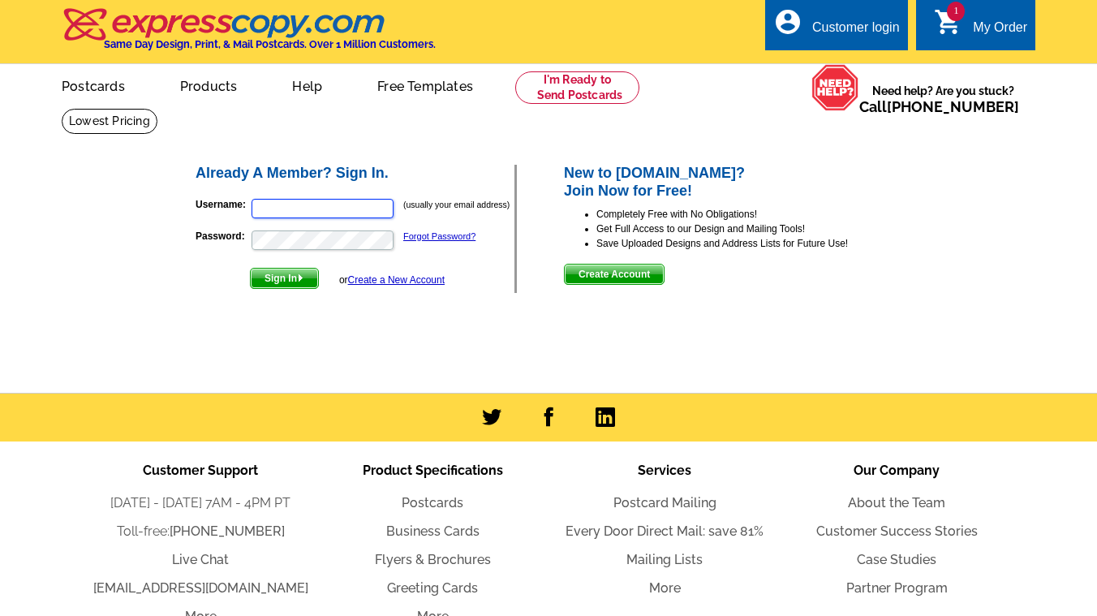
click at [342, 213] on input "Username:" at bounding box center [322, 208] width 142 height 19
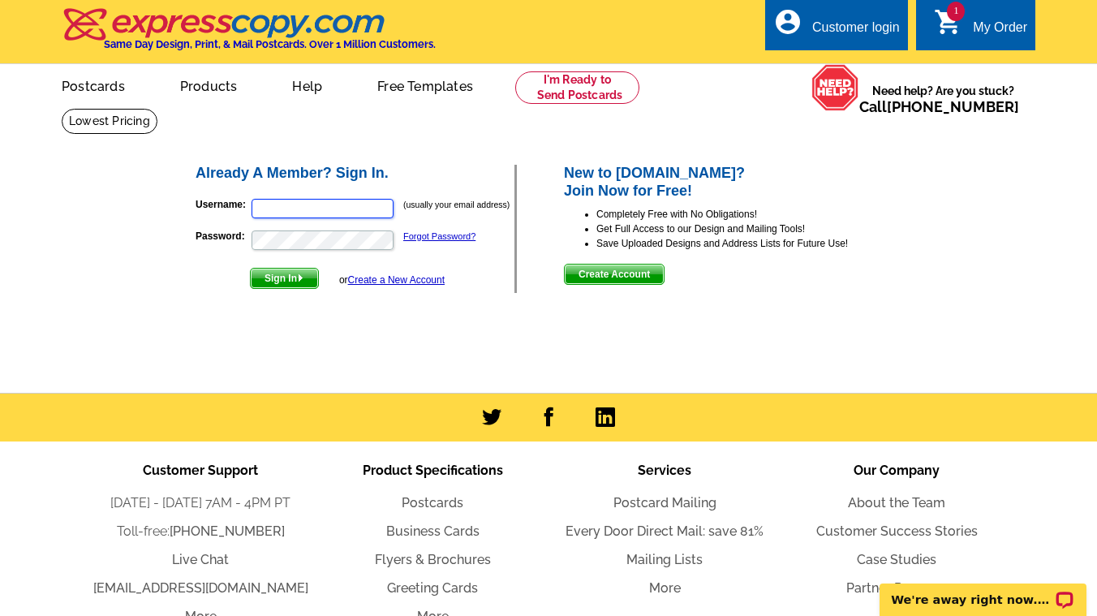
type input "[PERSON_NAME][EMAIL_ADDRESS]"
click at [633, 269] on span "Create Account" at bounding box center [614, 273] width 99 height 19
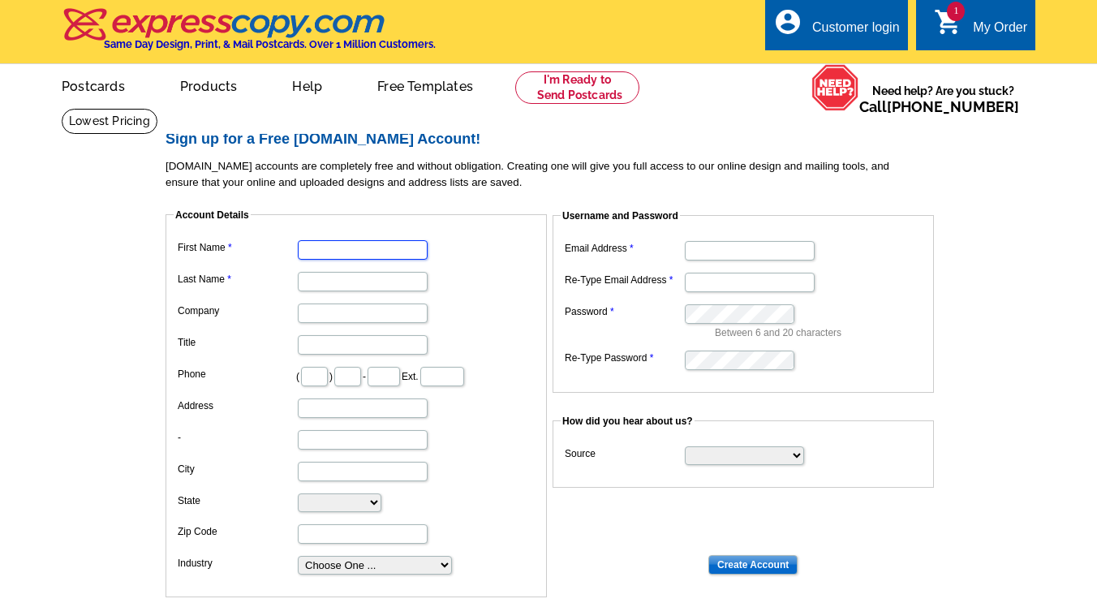
click at [369, 259] on input "First Name" at bounding box center [363, 249] width 130 height 19
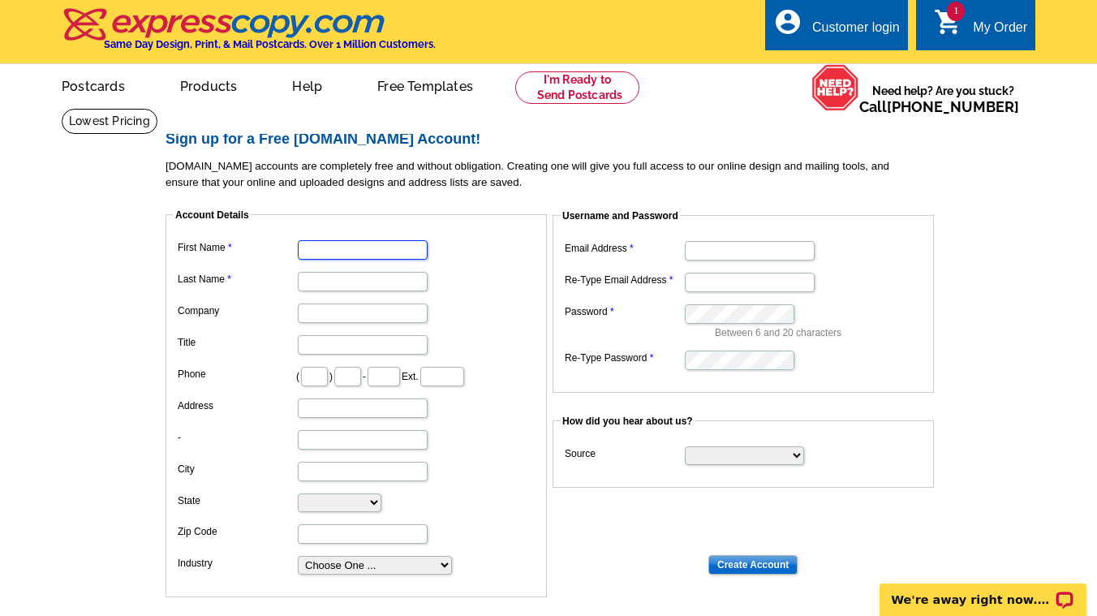
type input "[PERSON_NAME]"
type input "[PERSON_NAME] Family"
type input "864"
type input "837"
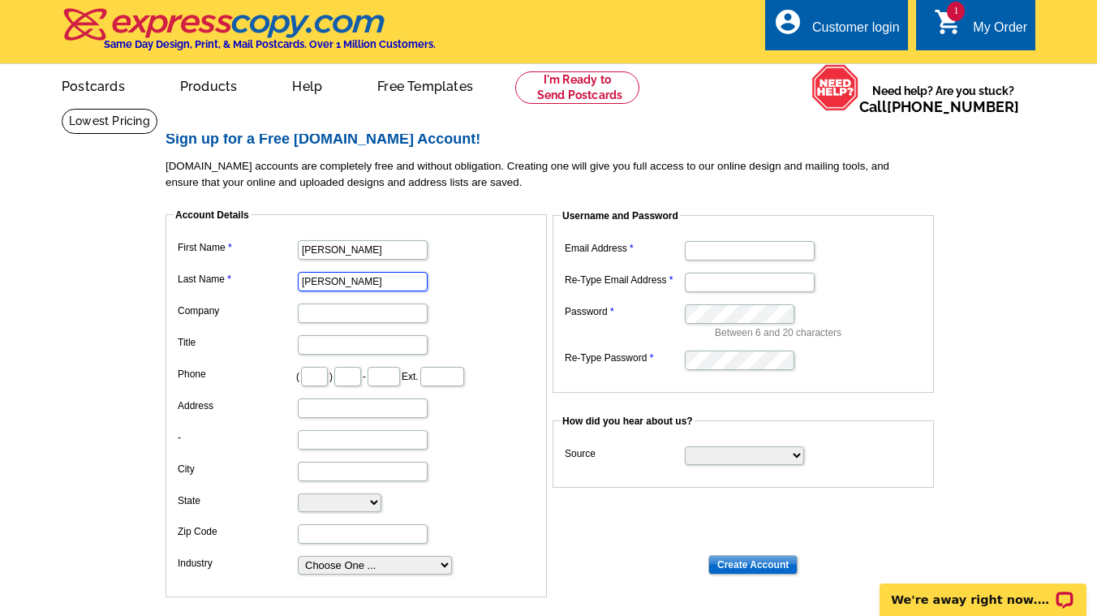
type input "5643"
type input "[STREET_ADDRESS]"
type input "[GEOGRAPHIC_DATA]"
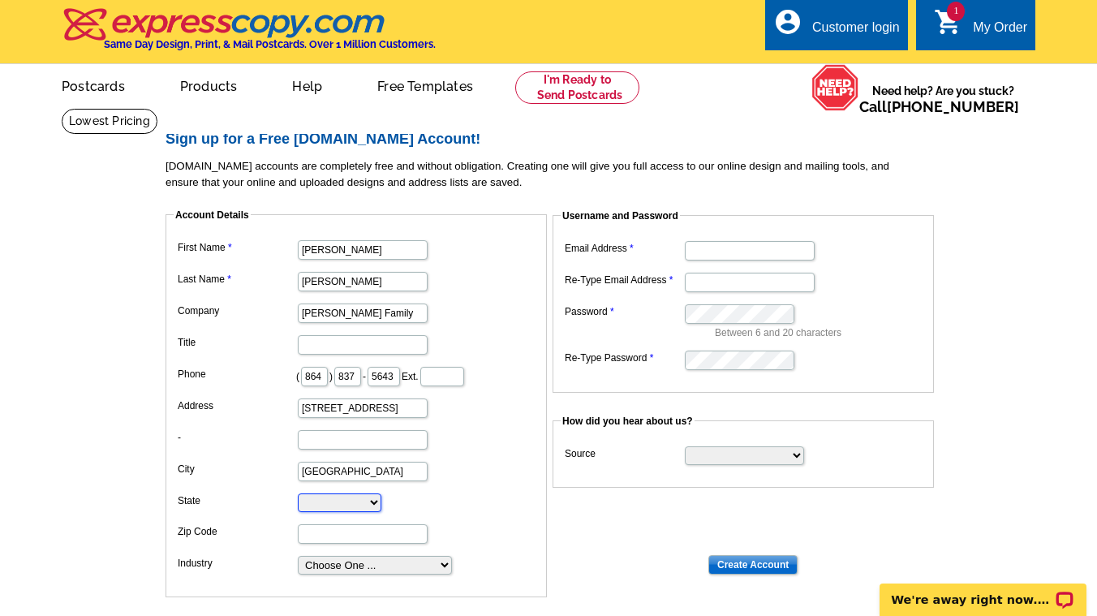
select select "FL"
type input "33141"
type input "[PERSON_NAME][EMAIL_ADDRESS]"
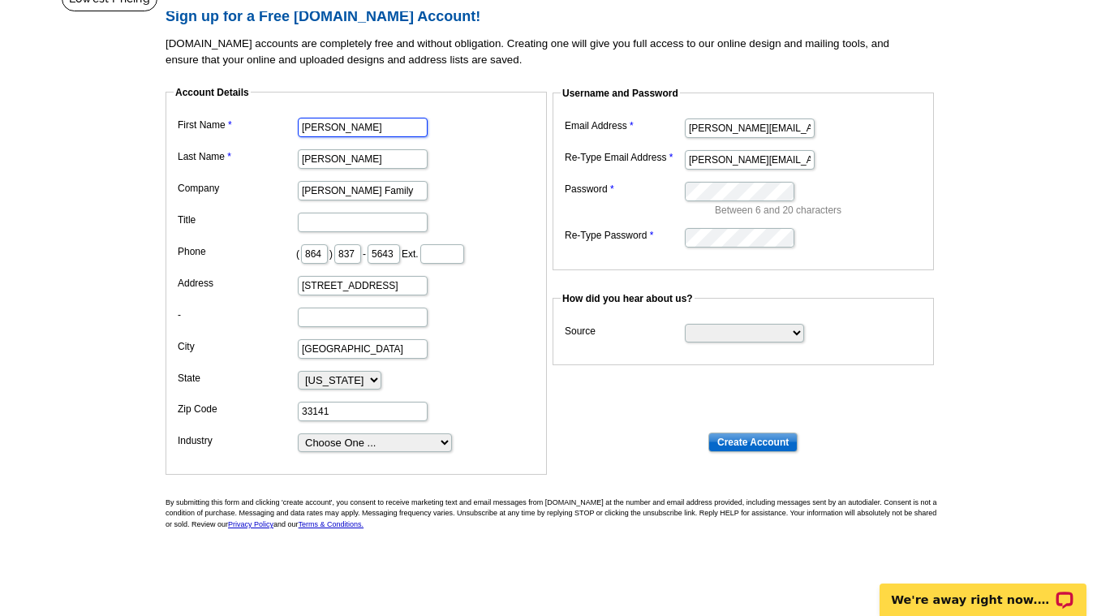
scroll to position [127, 0]
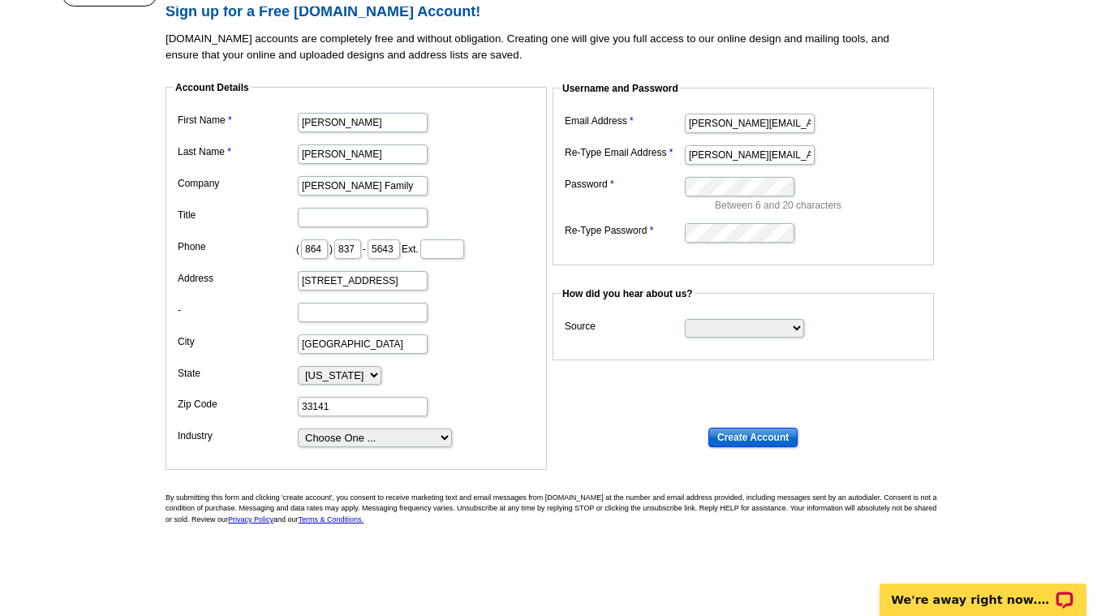
click at [764, 434] on input "Create Account" at bounding box center [752, 436] width 89 height 19
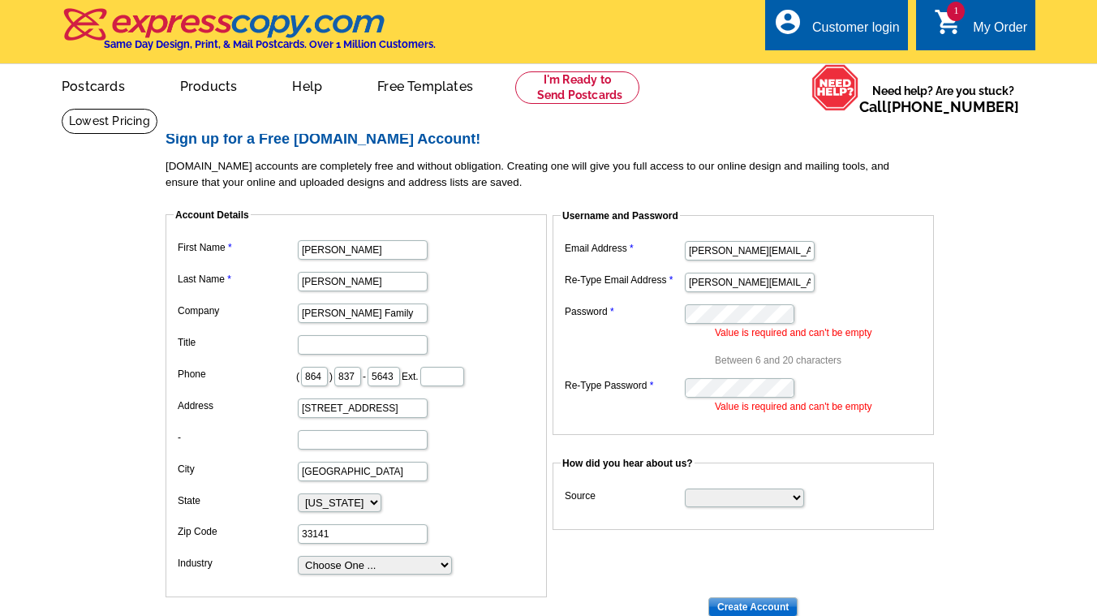
click at [722, 303] on dd "Value is required and can't be empty Between 6 and 20 characters" at bounding box center [743, 333] width 365 height 67
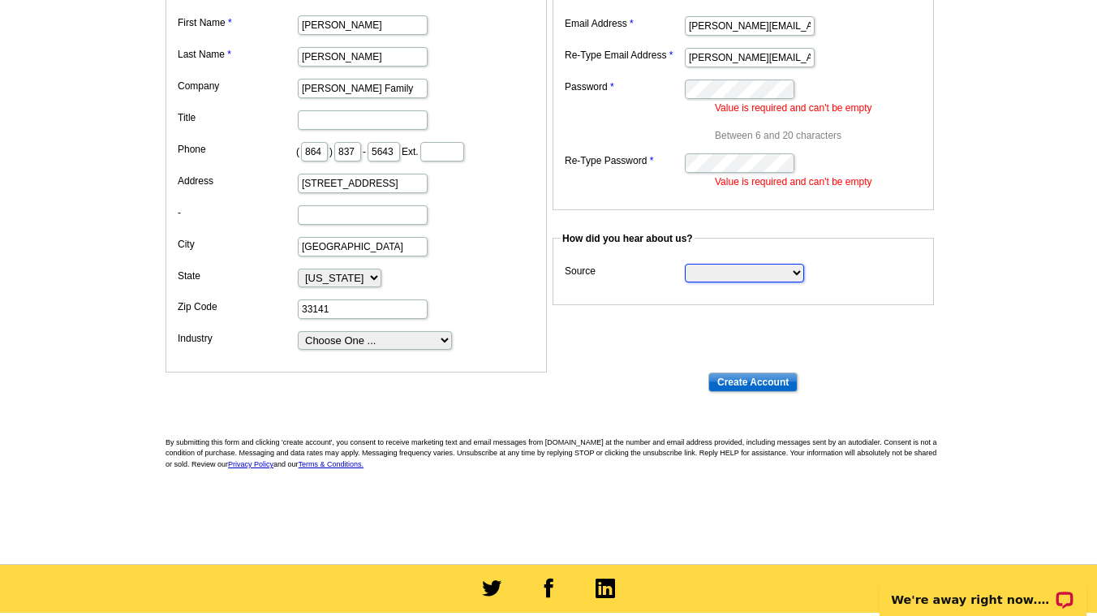
scroll to position [226, 0]
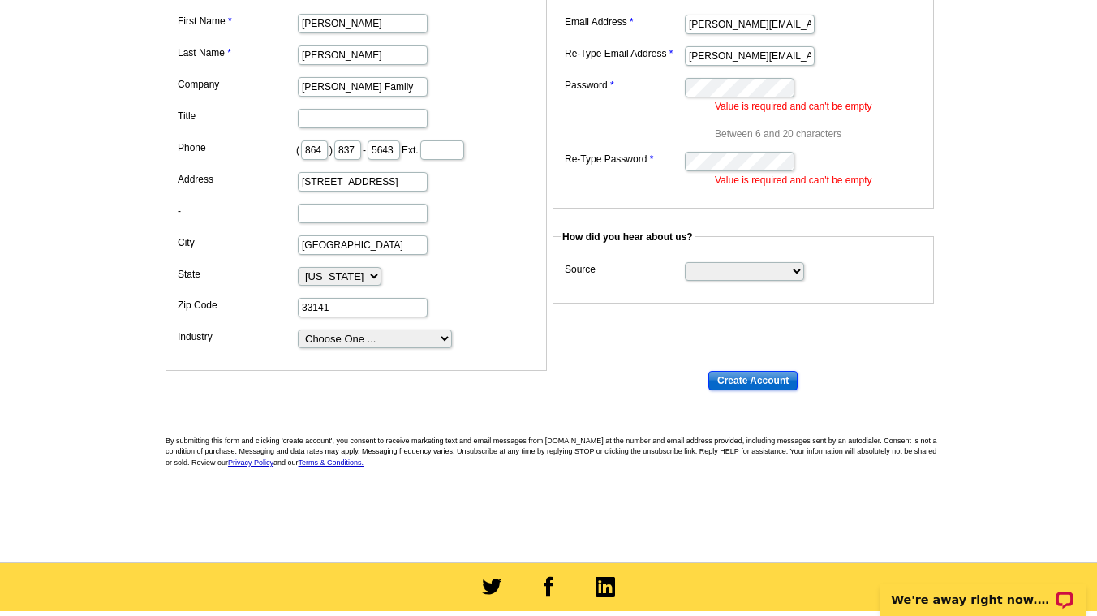
click at [758, 380] on input "Create Account" at bounding box center [752, 380] width 89 height 19
